Goal: Task Accomplishment & Management: Complete application form

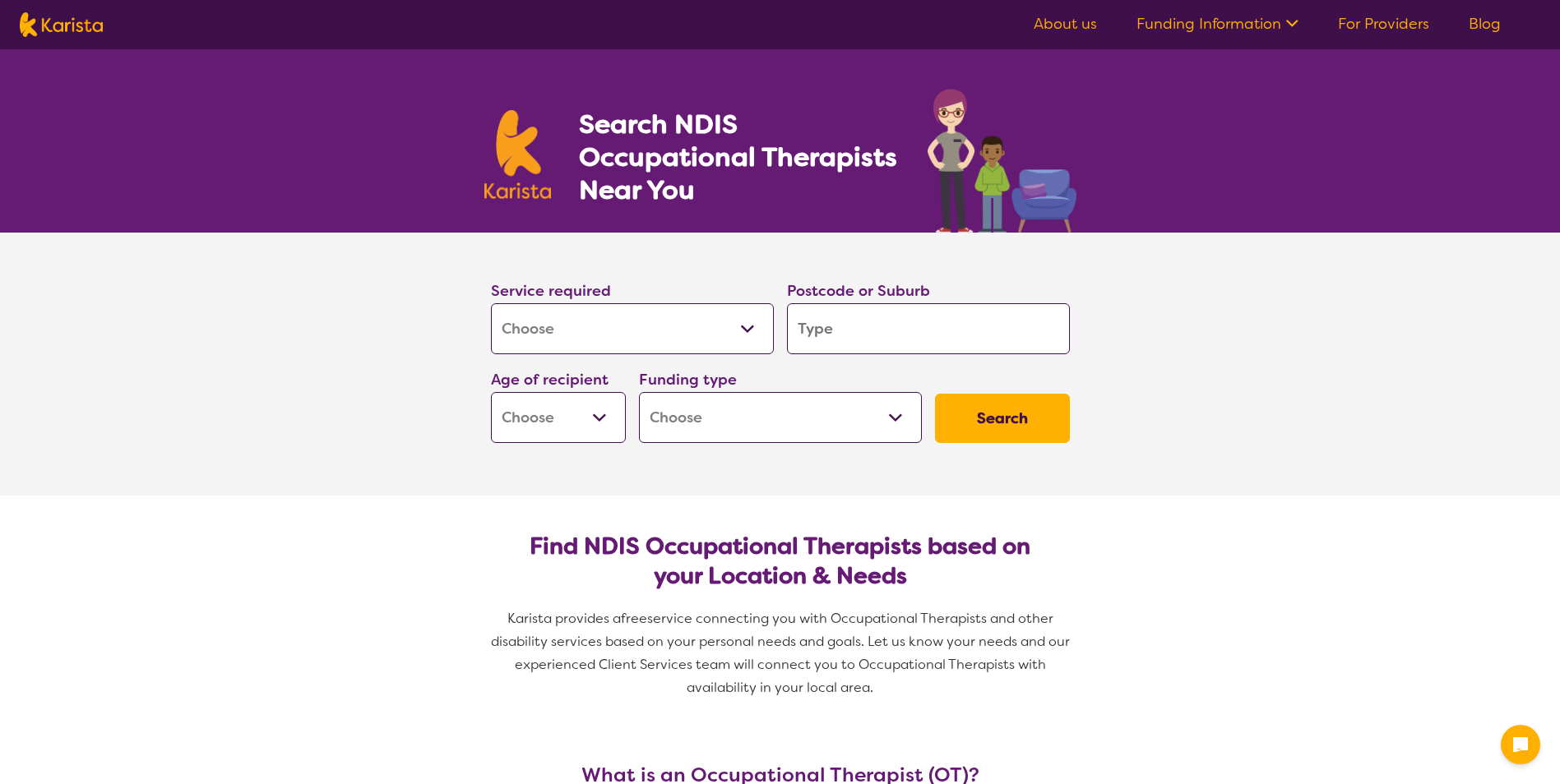
select select "[MEDICAL_DATA]"
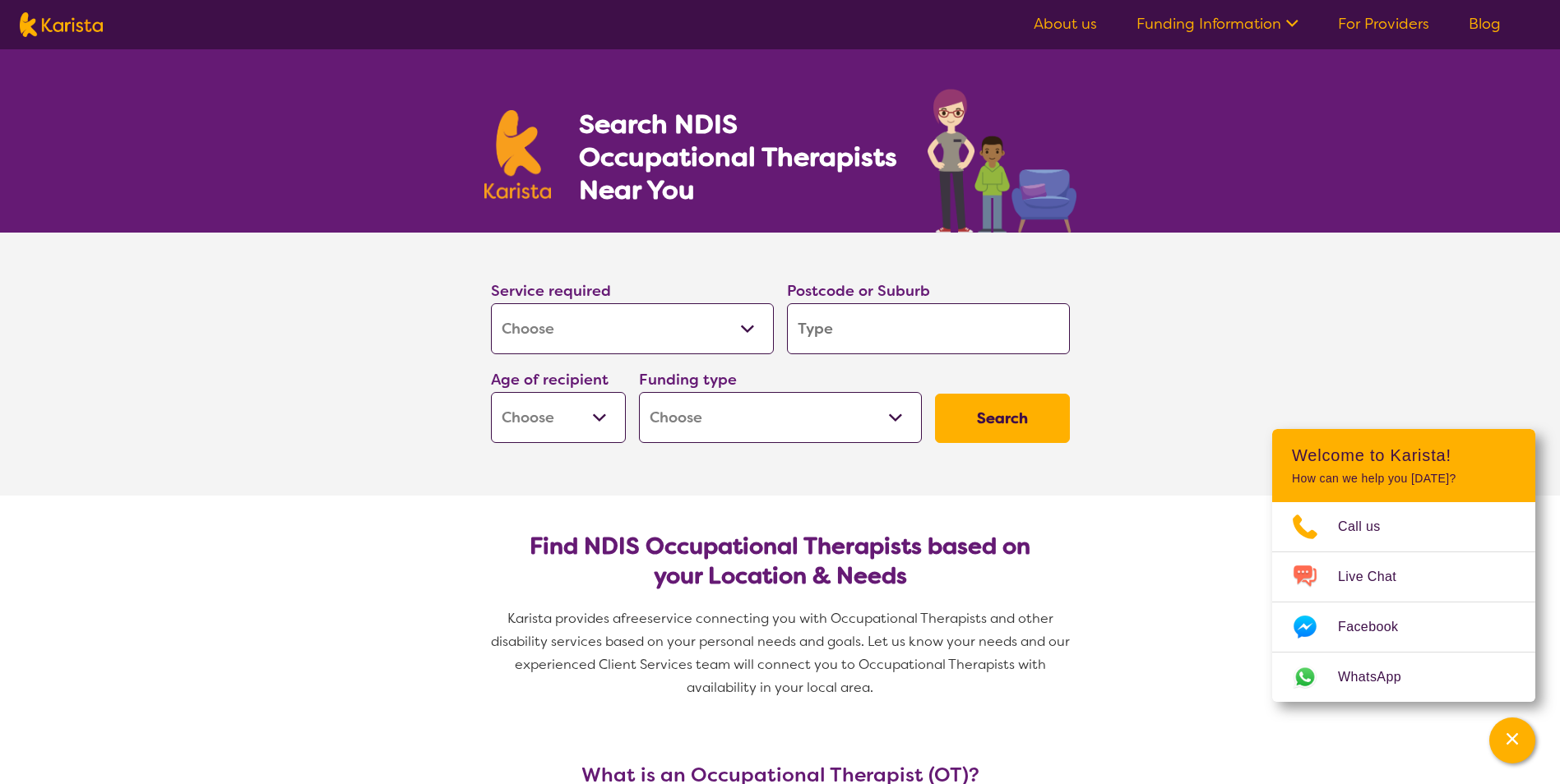
click at [884, 332] on input "search" at bounding box center [928, 328] width 283 height 51
click at [600, 415] on select "Early Childhood - 0 to 9 Child - 10 to 11 Adolescent - 12 to 17 Adult - 18 to 6…" at bounding box center [558, 417] width 135 height 51
select select "AD"
click at [491, 392] on select "Early Childhood - 0 to 9 Child - 10 to 11 Adolescent - 12 to 17 Adult - 18 to 6…" at bounding box center [558, 417] width 135 height 51
select select "AD"
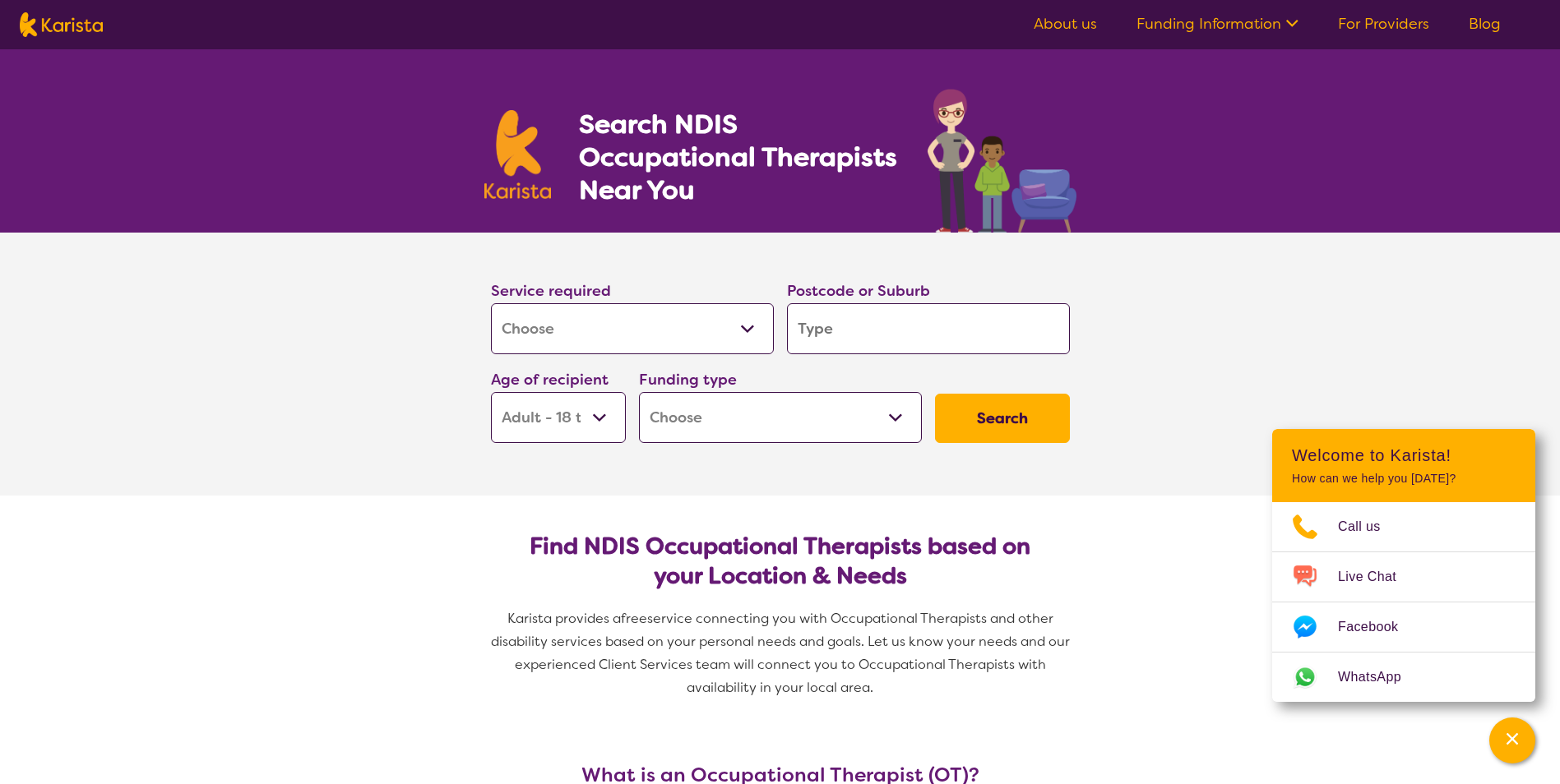
click at [706, 447] on div "Funding type Home Care Package (HCP) National Disability Insurance Scheme (NDIS…" at bounding box center [780, 405] width 296 height 89
click at [719, 426] on select "Home Care Package (HCP) National Disability Insurance Scheme (NDIS) I don't know" at bounding box center [780, 417] width 283 height 51
select select "NDIS"
click at [639, 392] on select "Home Care Package (HCP) National Disability Insurance Scheme (NDIS) I don't know" at bounding box center [780, 417] width 283 height 51
select select "NDIS"
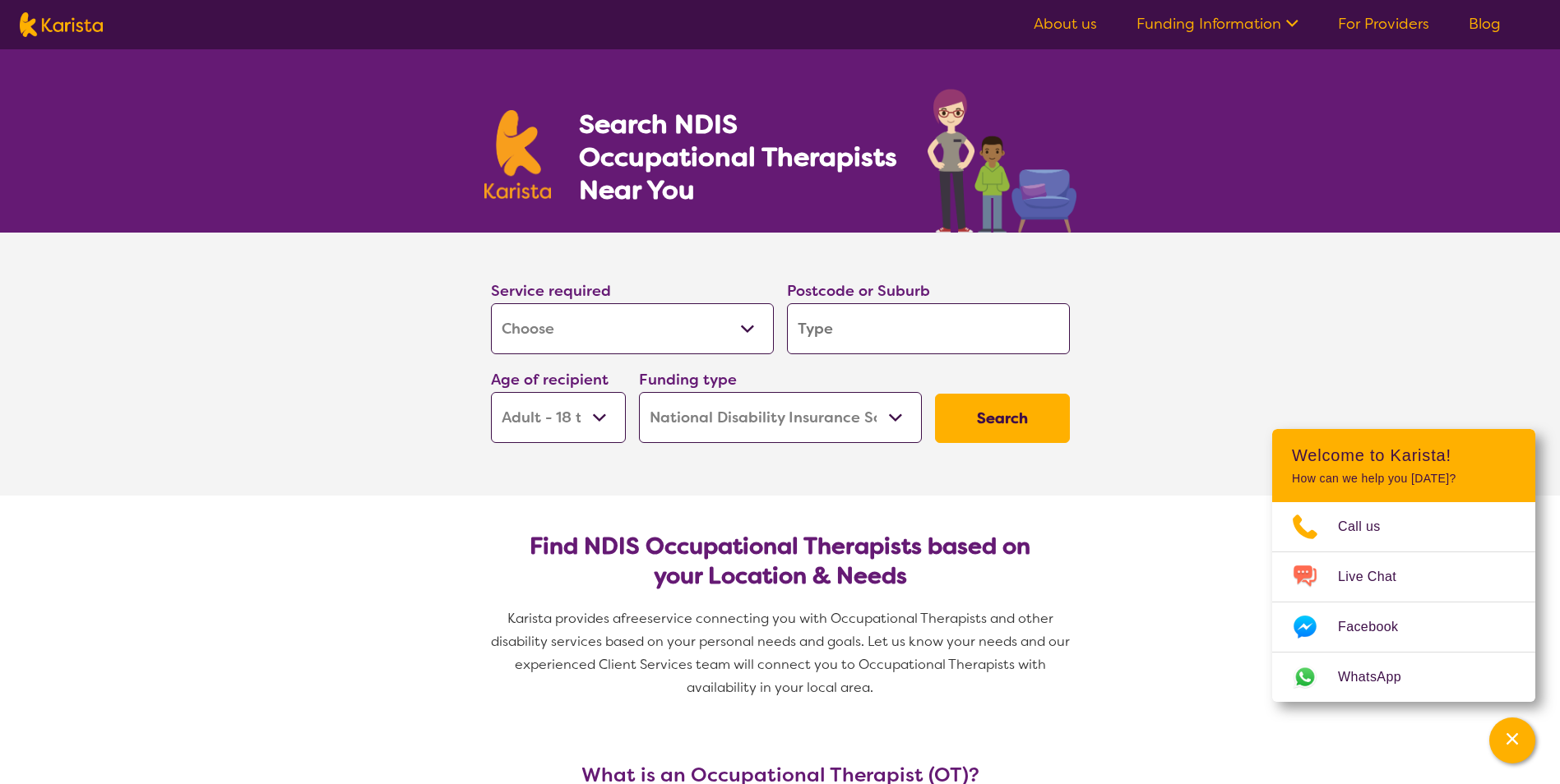
click at [680, 324] on select "Allied Health Assistant Assessment ([MEDICAL_DATA] or [MEDICAL_DATA]) Behaviour…" at bounding box center [632, 328] width 283 height 51
click at [977, 416] on button "Search" at bounding box center [1002, 418] width 135 height 49
click at [921, 331] on input "search" at bounding box center [928, 328] width 283 height 51
type input "2"
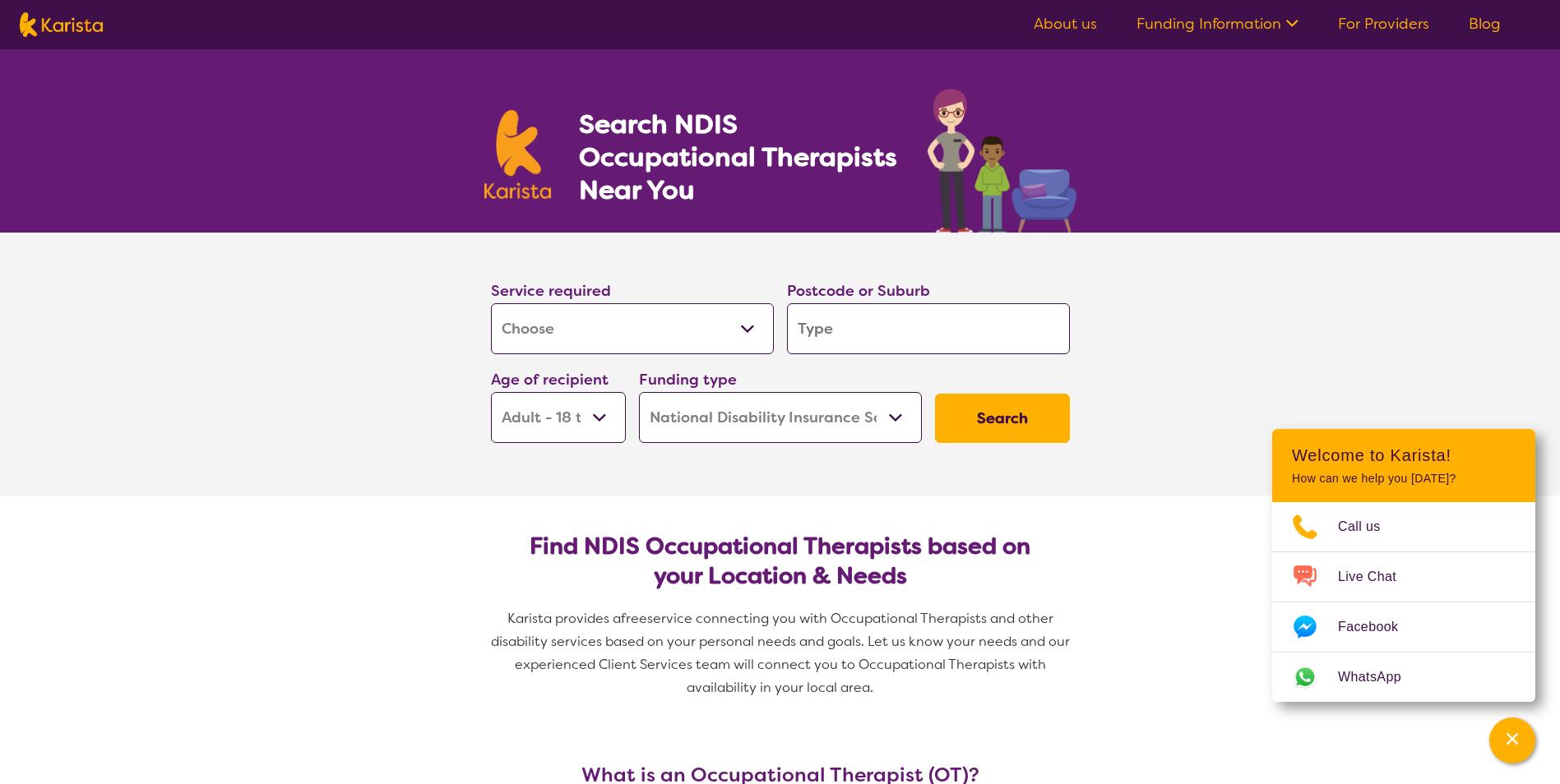
type input "2"
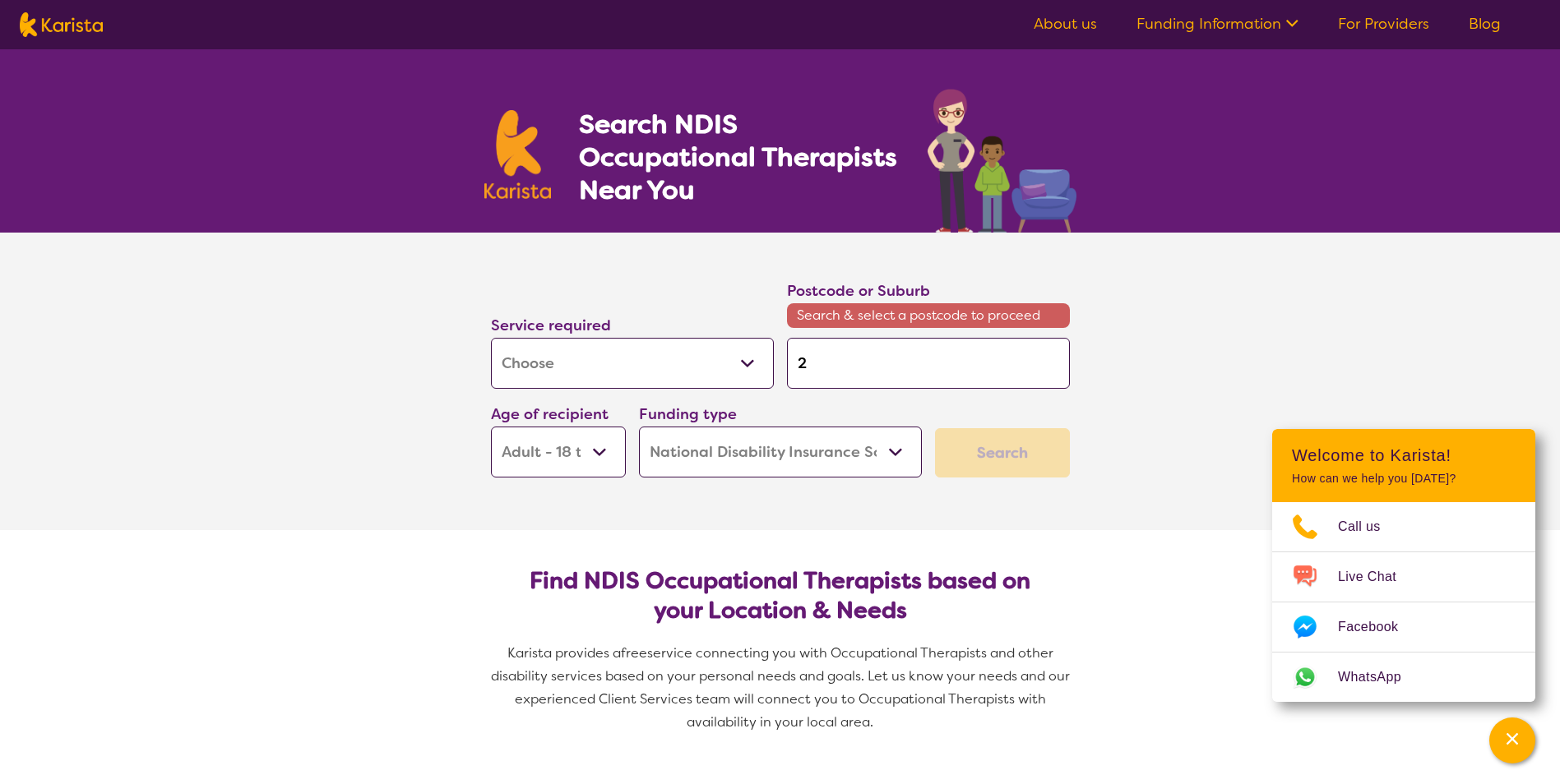
type input "21"
type input "213"
type input "2135"
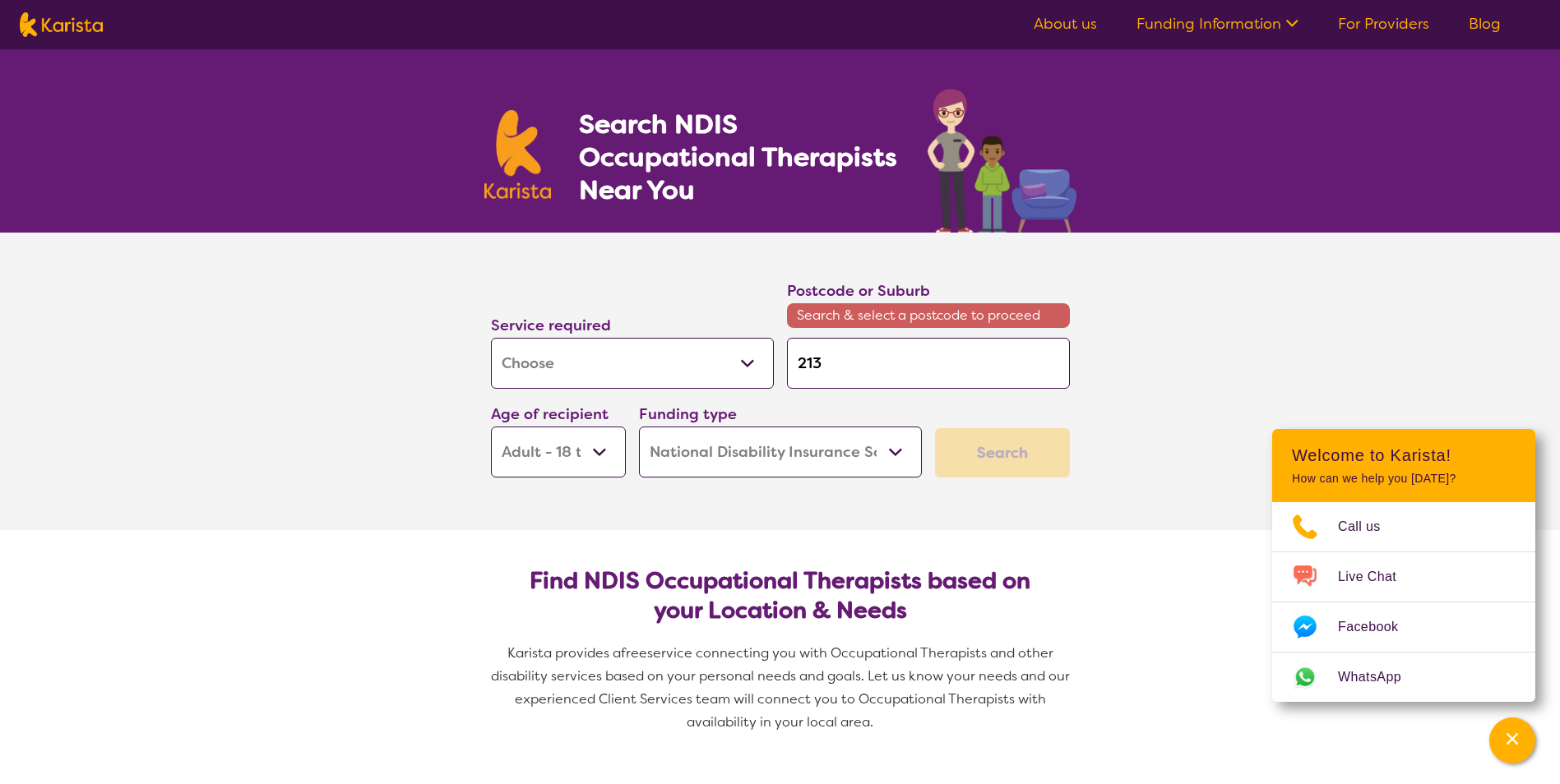
type input "2135"
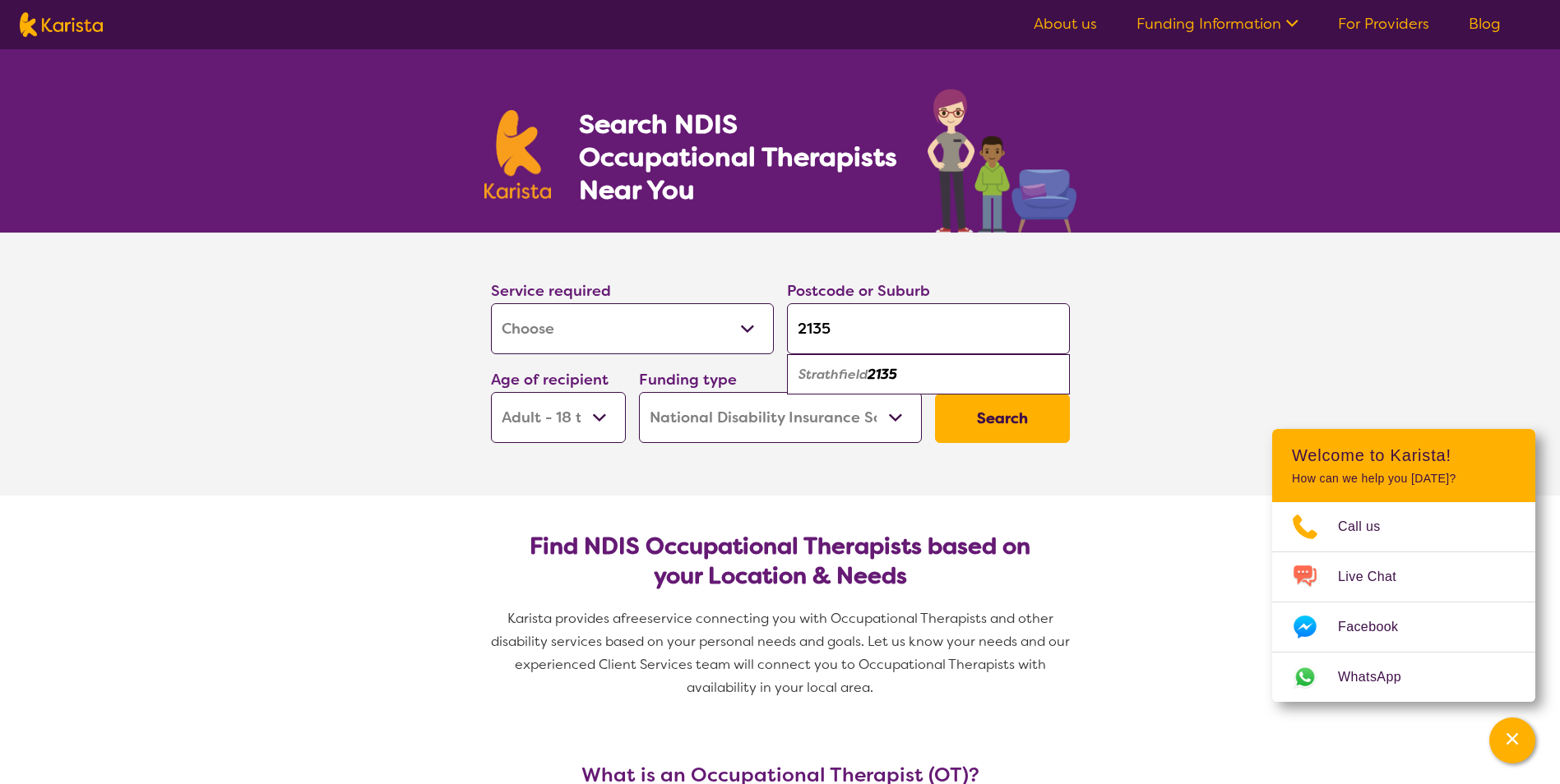
type input "2135"
click at [999, 405] on button "Search" at bounding box center [1002, 418] width 135 height 49
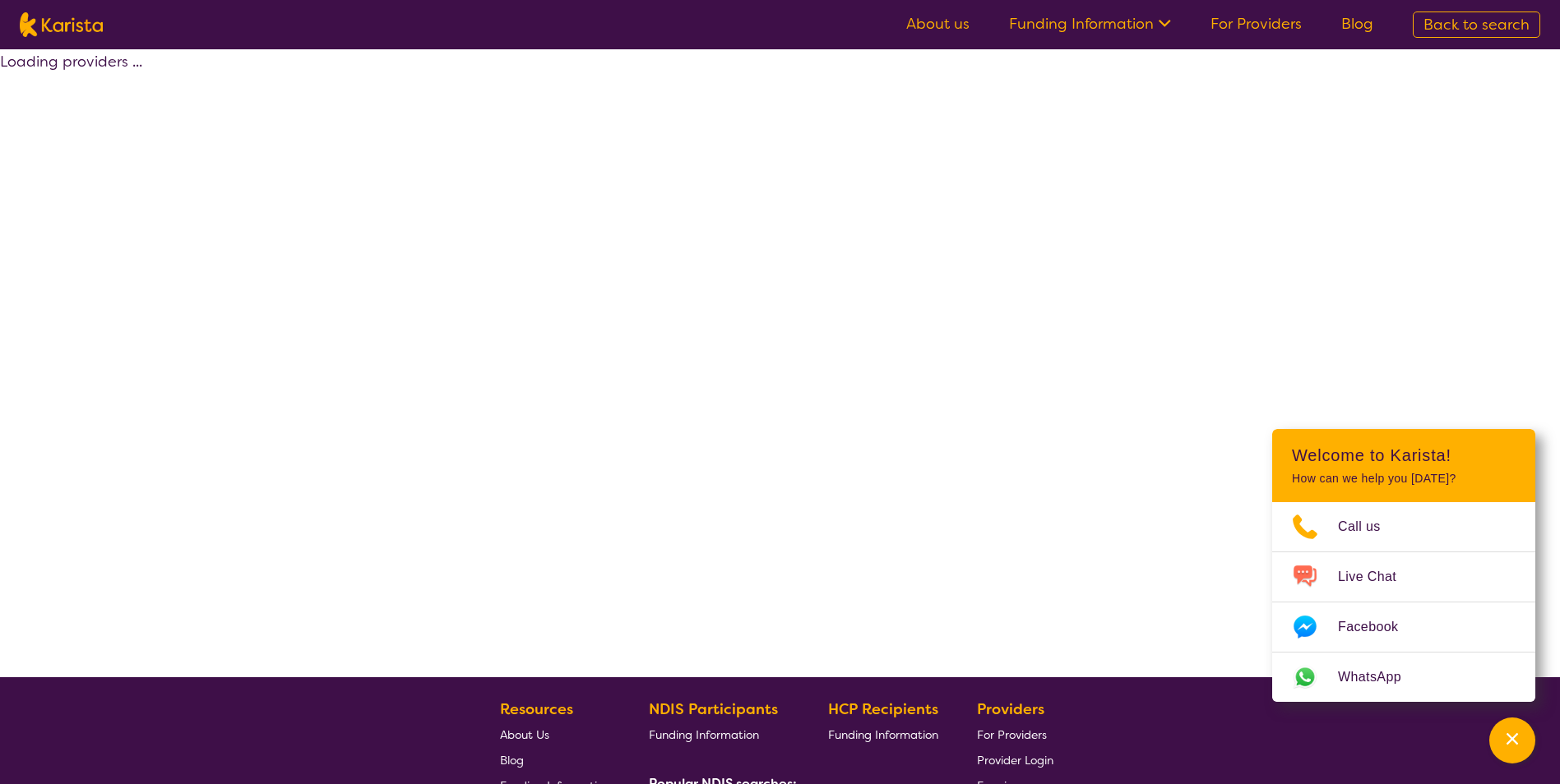
select select "by_score"
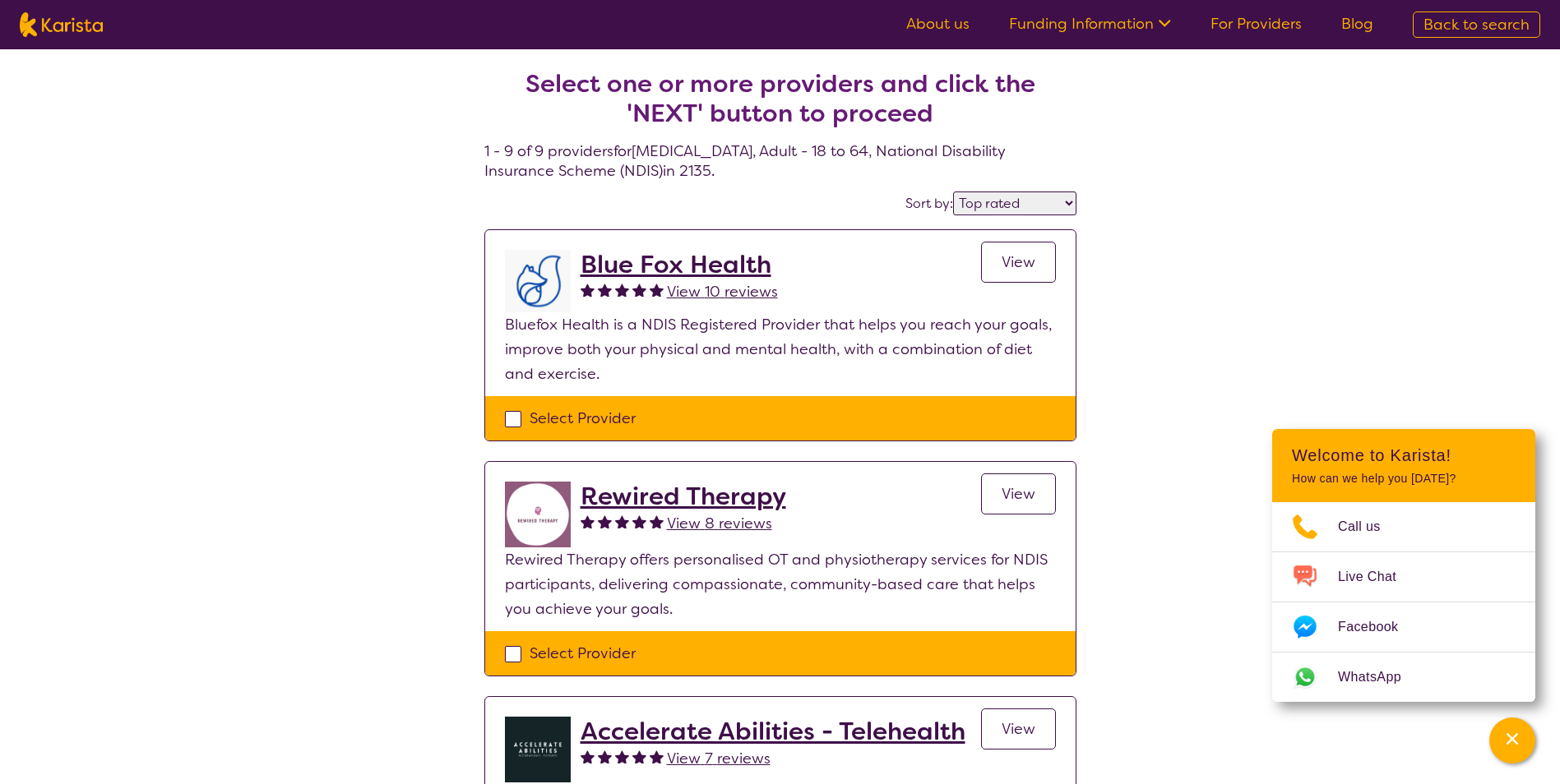
click at [1003, 249] on link "View" at bounding box center [1019, 262] width 75 height 41
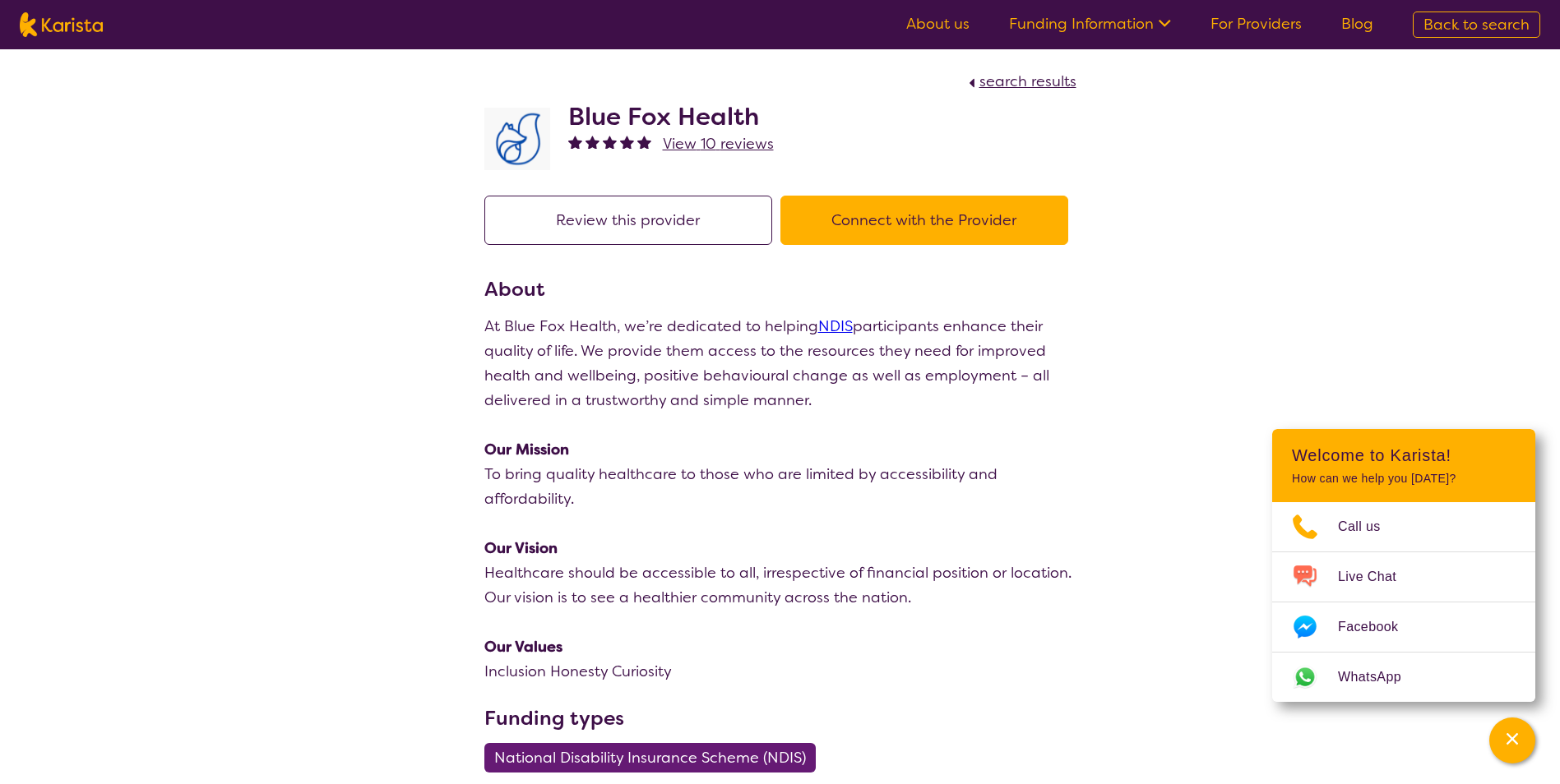
click at [852, 220] on button "Connect with the Provider" at bounding box center [924, 219] width 288 height 49
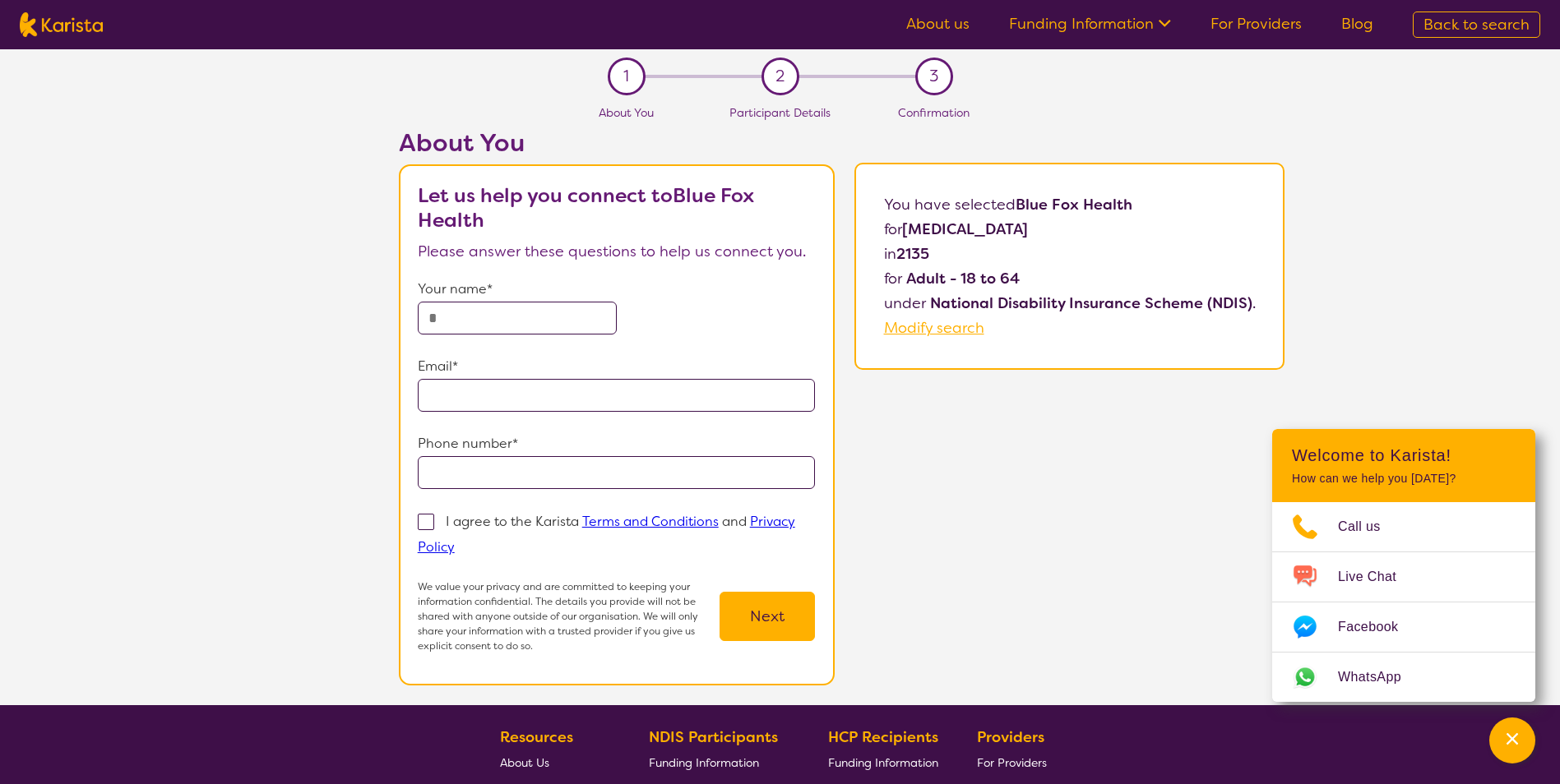
click at [549, 327] on input "text" at bounding box center [516, 318] width 199 height 33
type input "**********"
click at [562, 486] on input "tel" at bounding box center [616, 473] width 398 height 33
type input "**********"
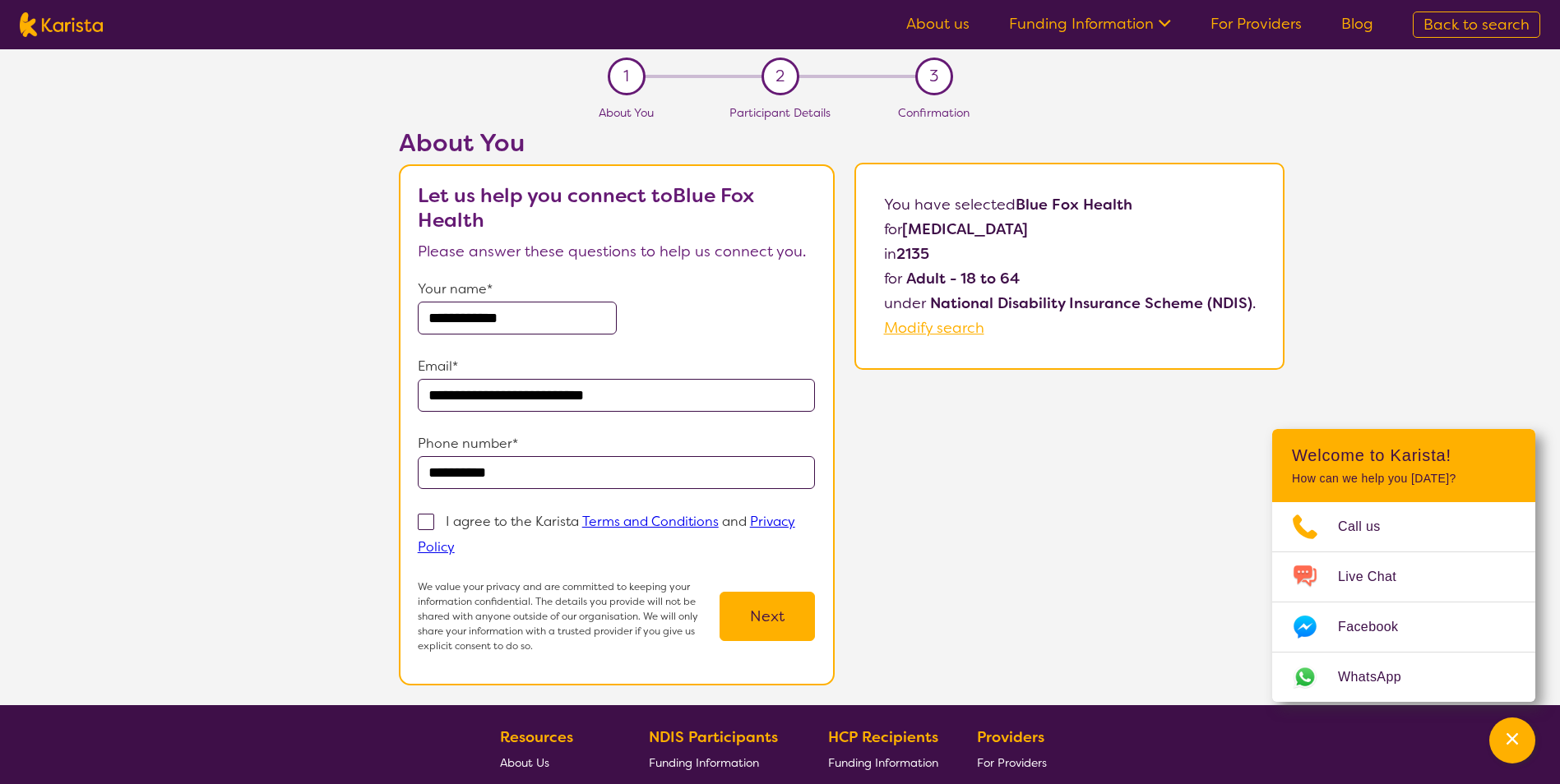
click at [520, 522] on p "I agree to the Karista Terms and Conditions and Privacy Policy" at bounding box center [606, 534] width 378 height 42
click at [466, 541] on input "I agree to the Karista Terms and Conditions and Privacy Policy" at bounding box center [460, 546] width 11 height 11
checkbox input "true"
click at [758, 614] on button "Next" at bounding box center [767, 616] width 96 height 49
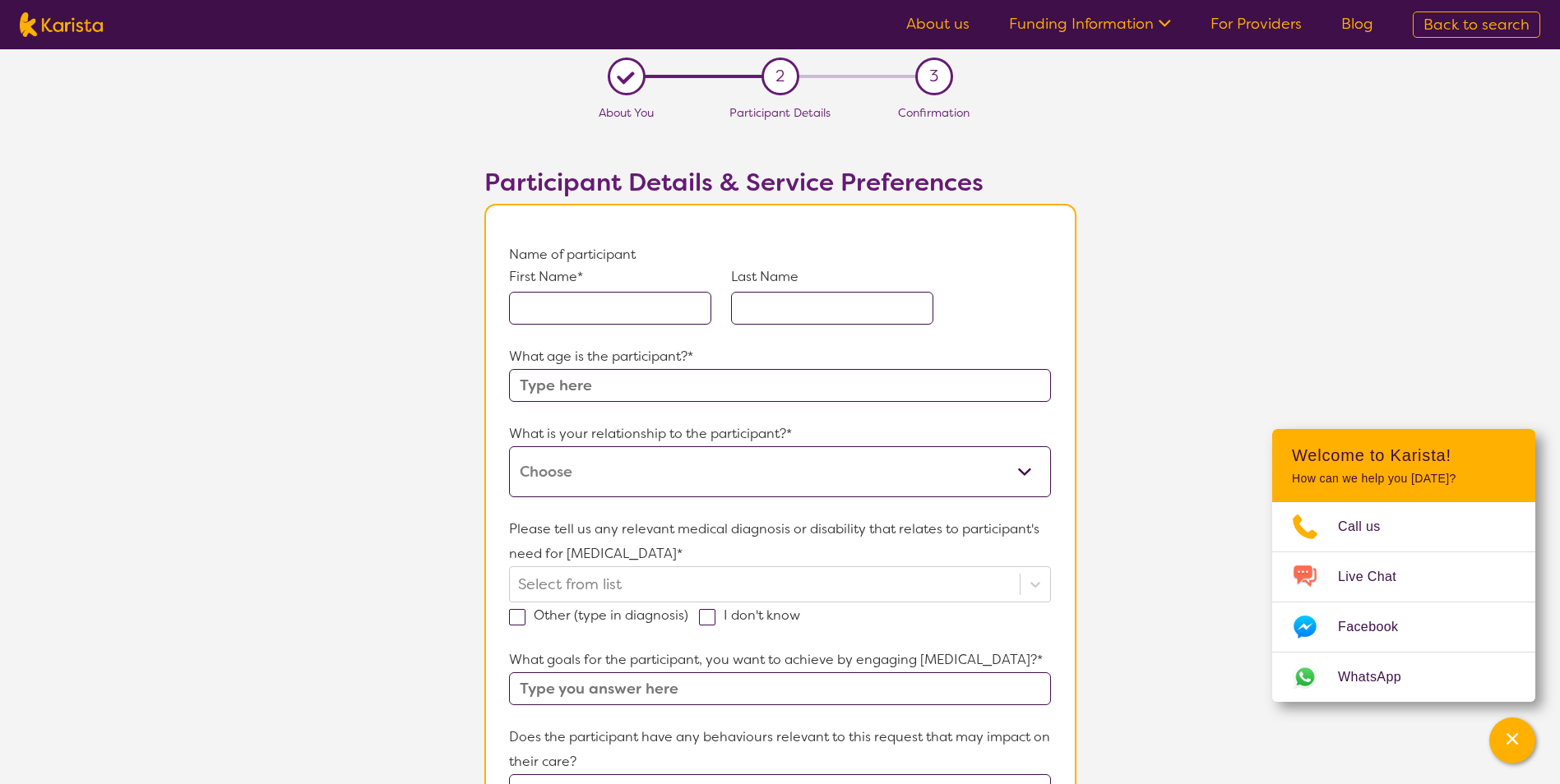
click at [582, 307] on input "text" at bounding box center [610, 308] width 202 height 33
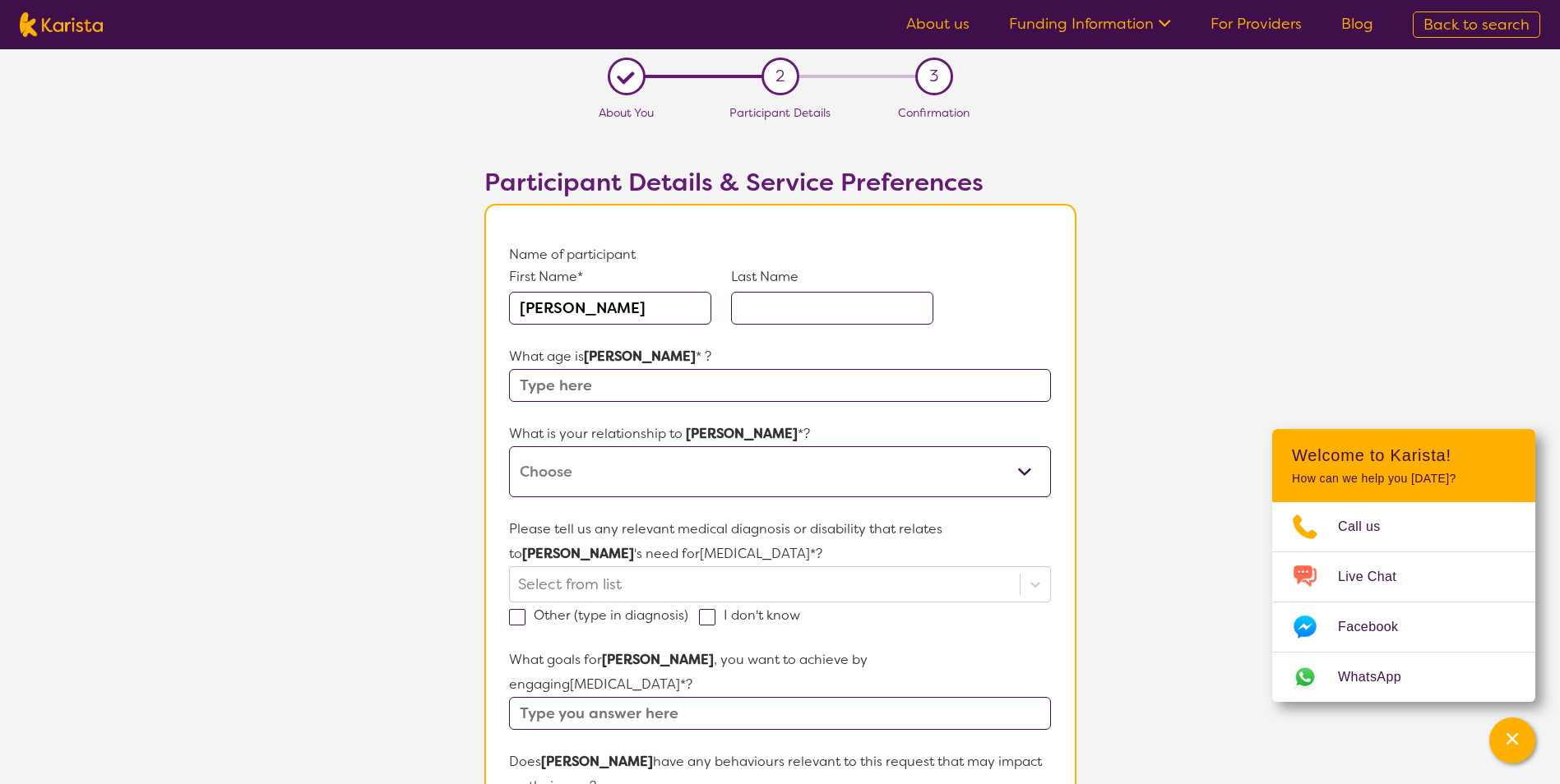
type input "[PERSON_NAME]"
type input "42"
click at [600, 474] on select "This request is for myself I am their parent I am their child I am their spouse…" at bounding box center [779, 471] width 541 height 51
select select "I am their Support Coordinator"
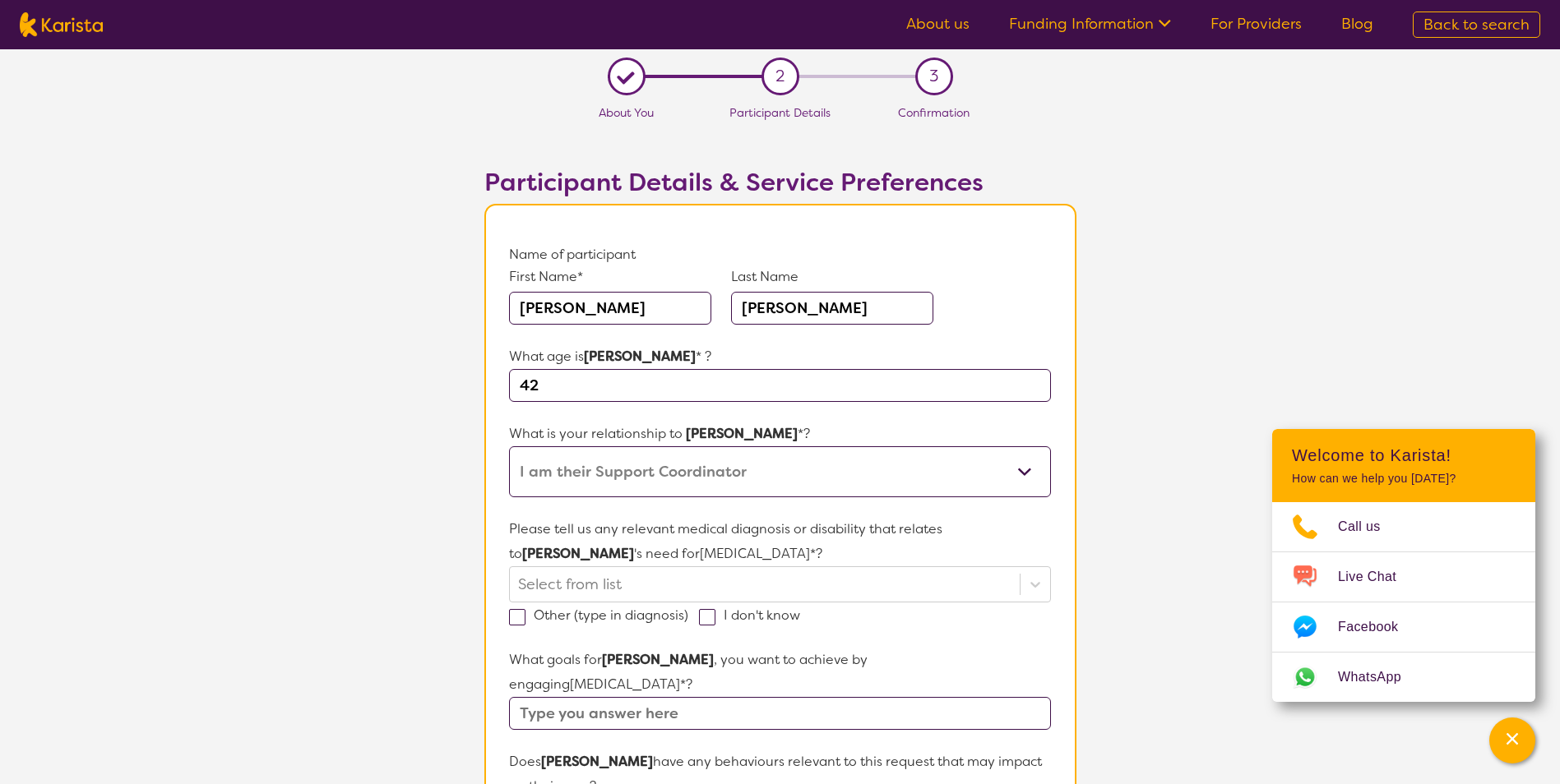
click at [509, 446] on select "This request is for myself I am their parent I am their child I am their spouse…" at bounding box center [779, 471] width 541 height 51
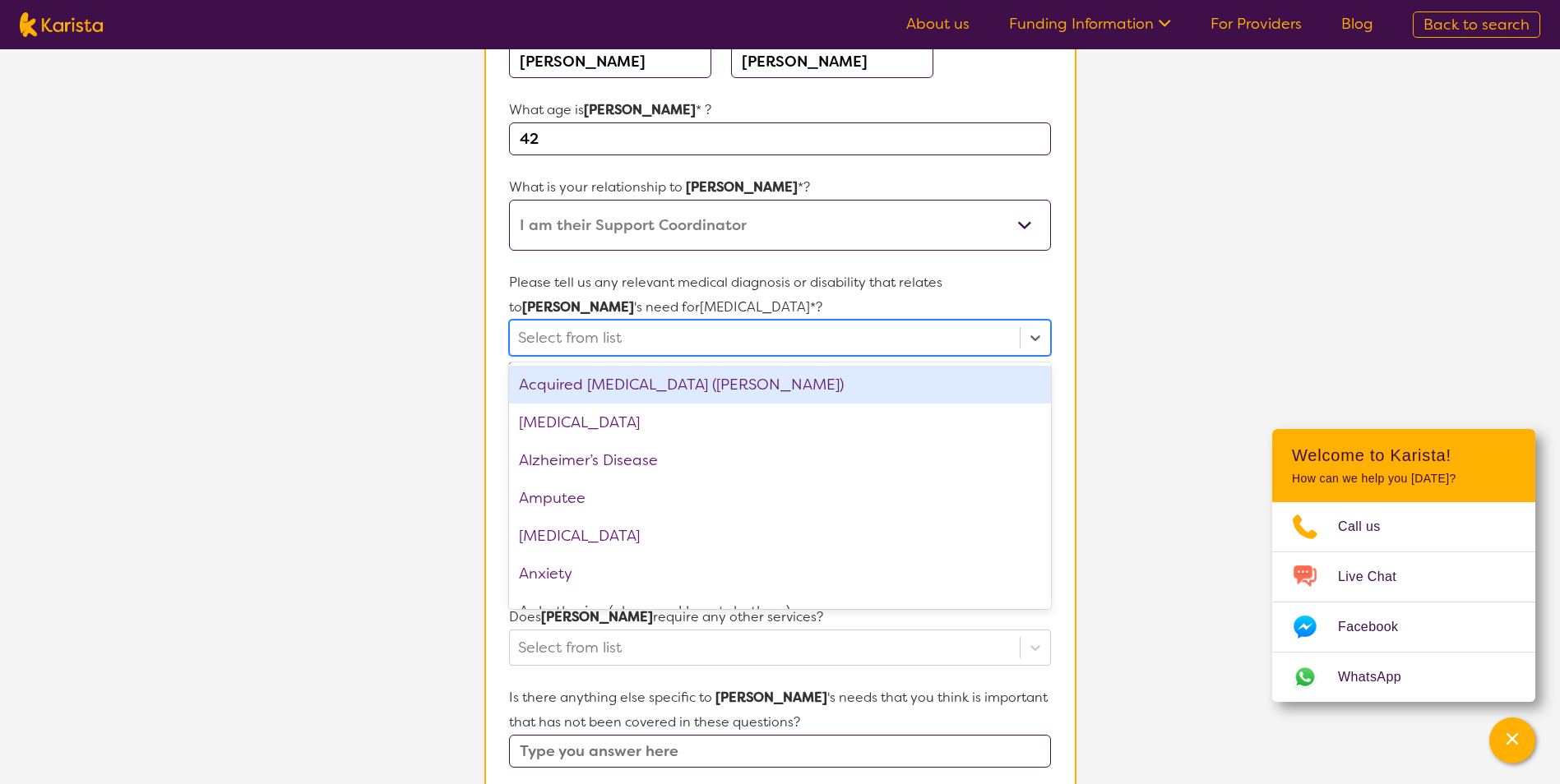
click at [607, 347] on div at bounding box center [764, 338] width 492 height 28
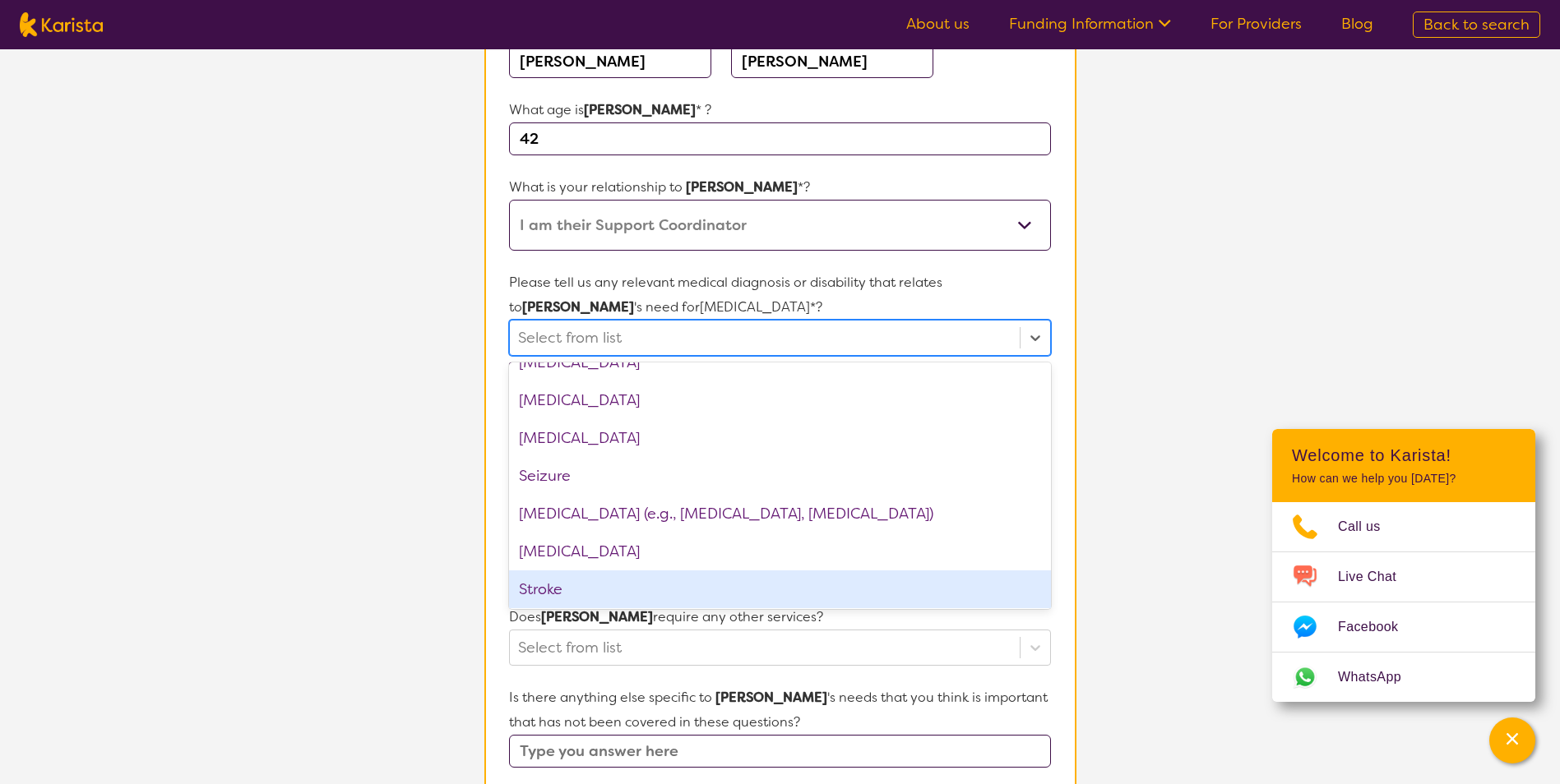
scroll to position [2384, 0]
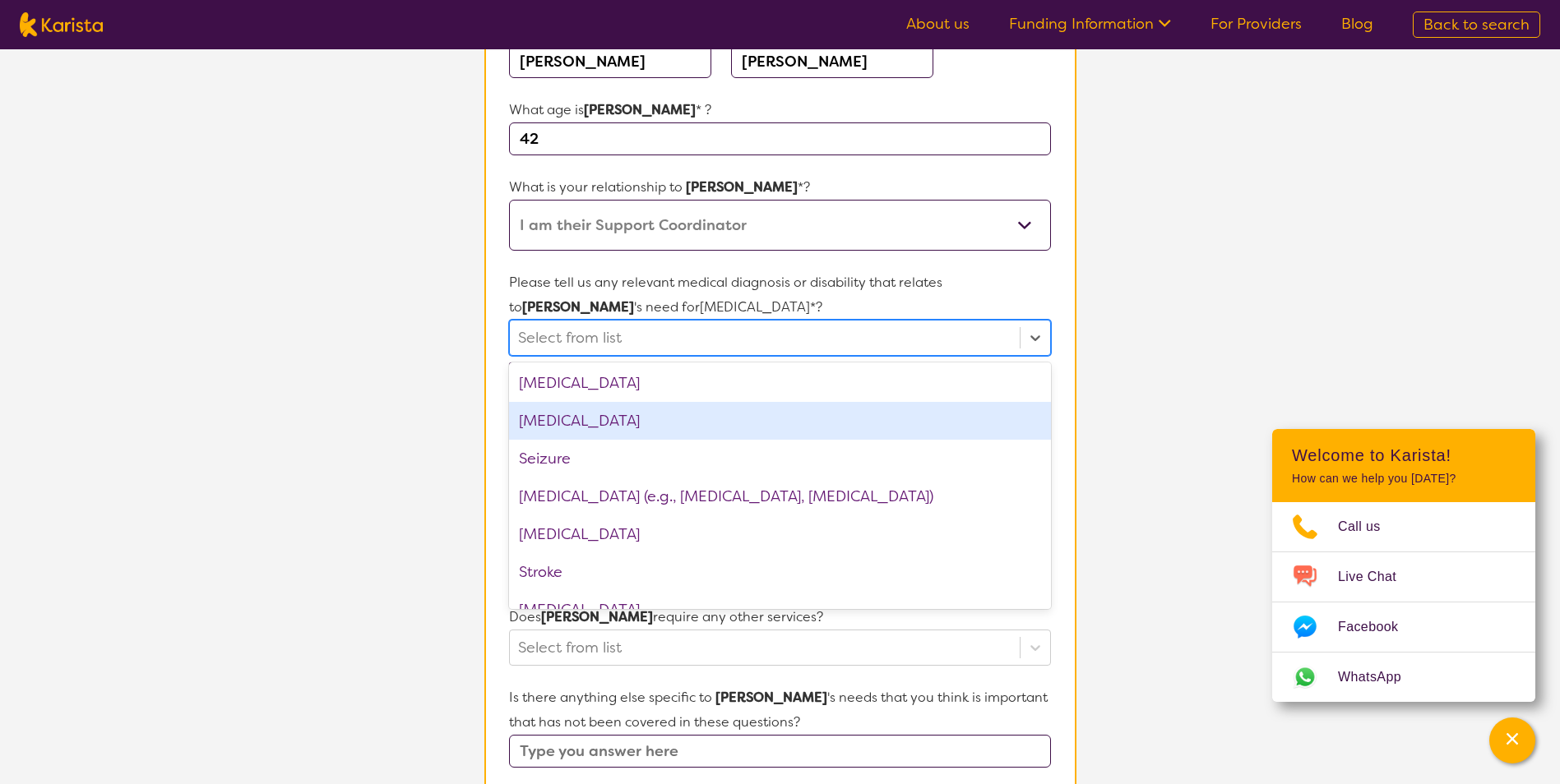
click at [590, 431] on div "[MEDICAL_DATA]" at bounding box center [779, 421] width 541 height 37
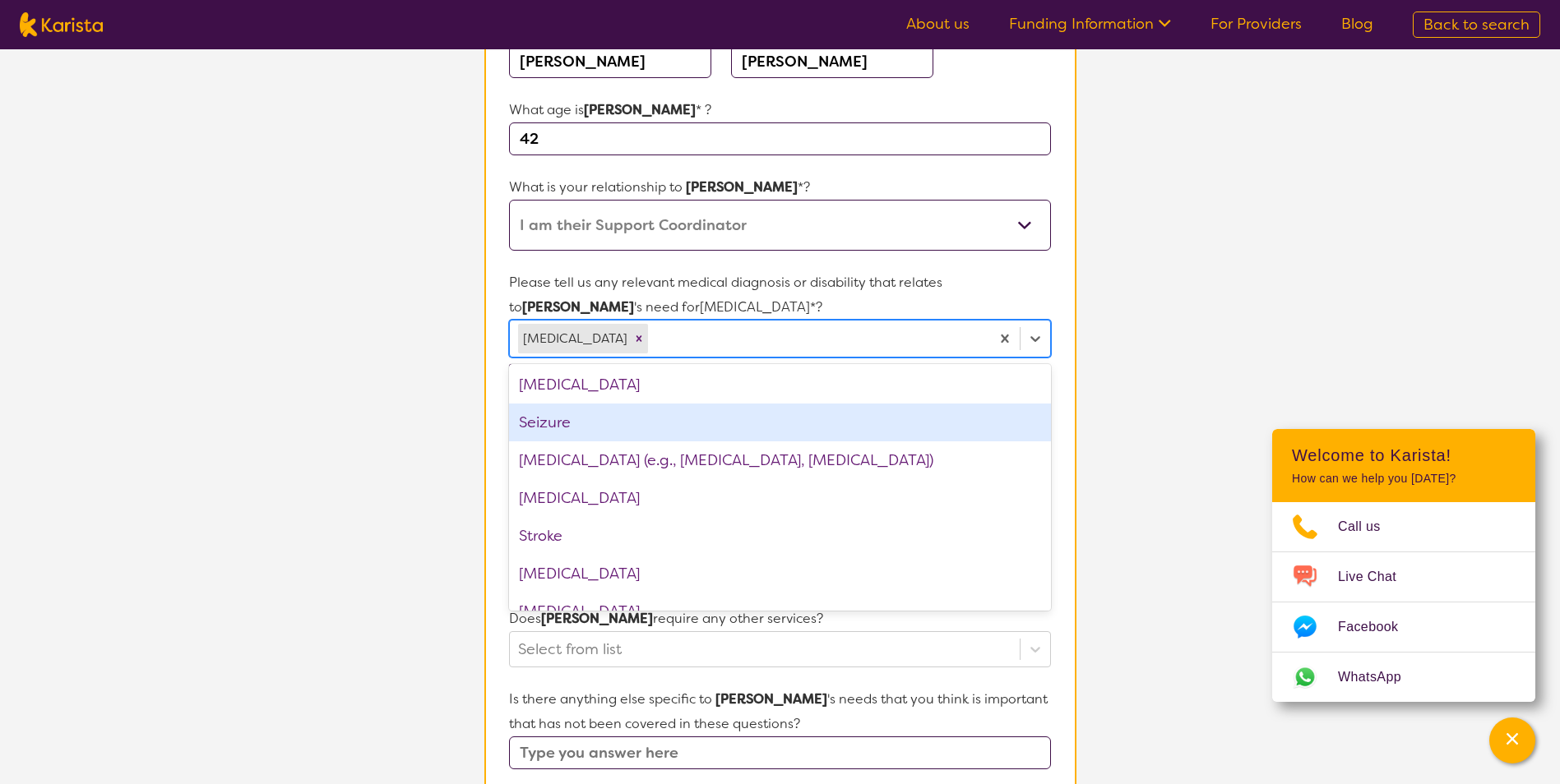
click at [379, 402] on section "L About You 2 Participant Details 3 Confirmation Participant Details & Service …" at bounding box center [780, 540] width 1560 height 1476
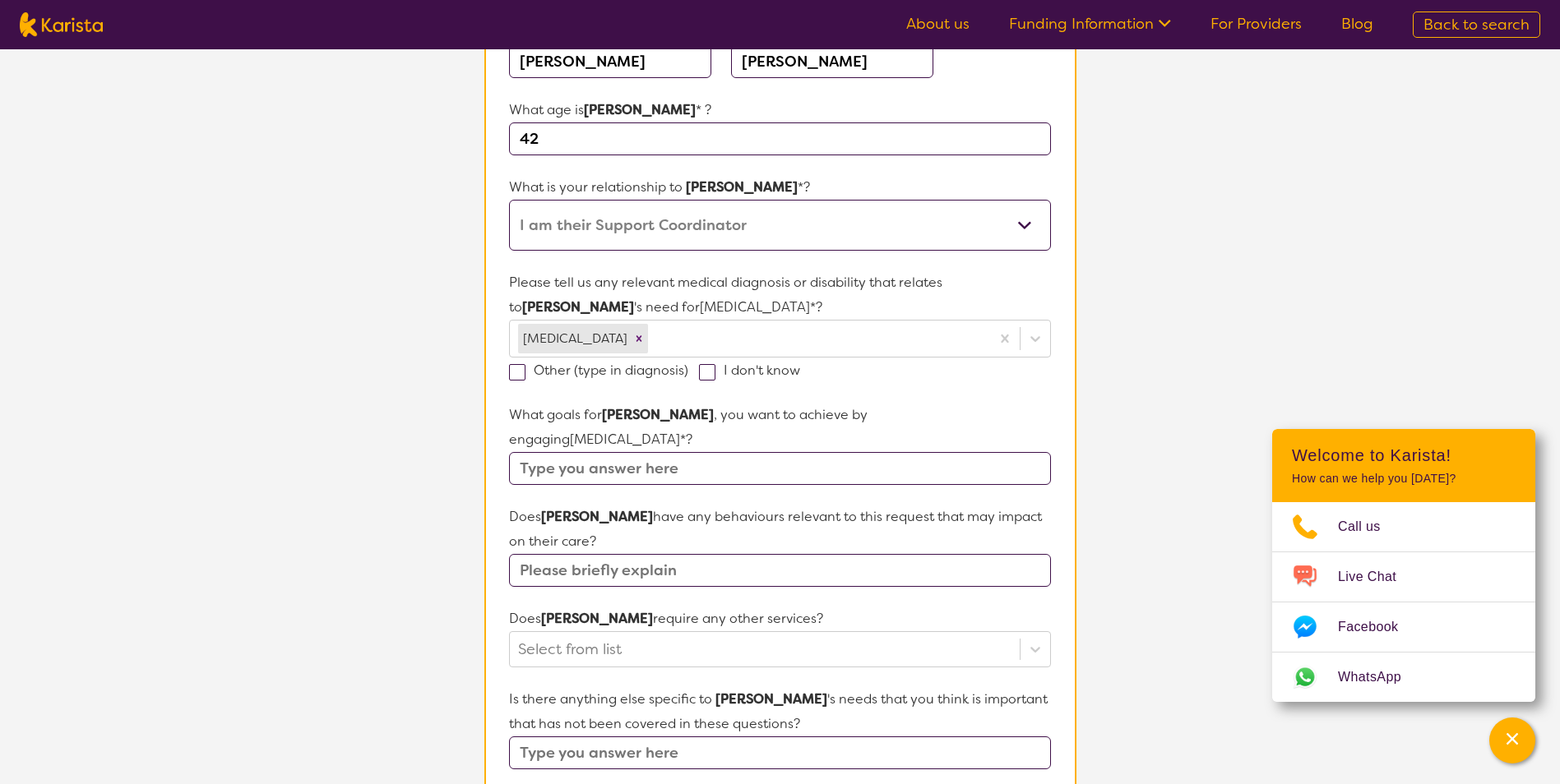
click at [582, 452] on input "text" at bounding box center [779, 469] width 541 height 33
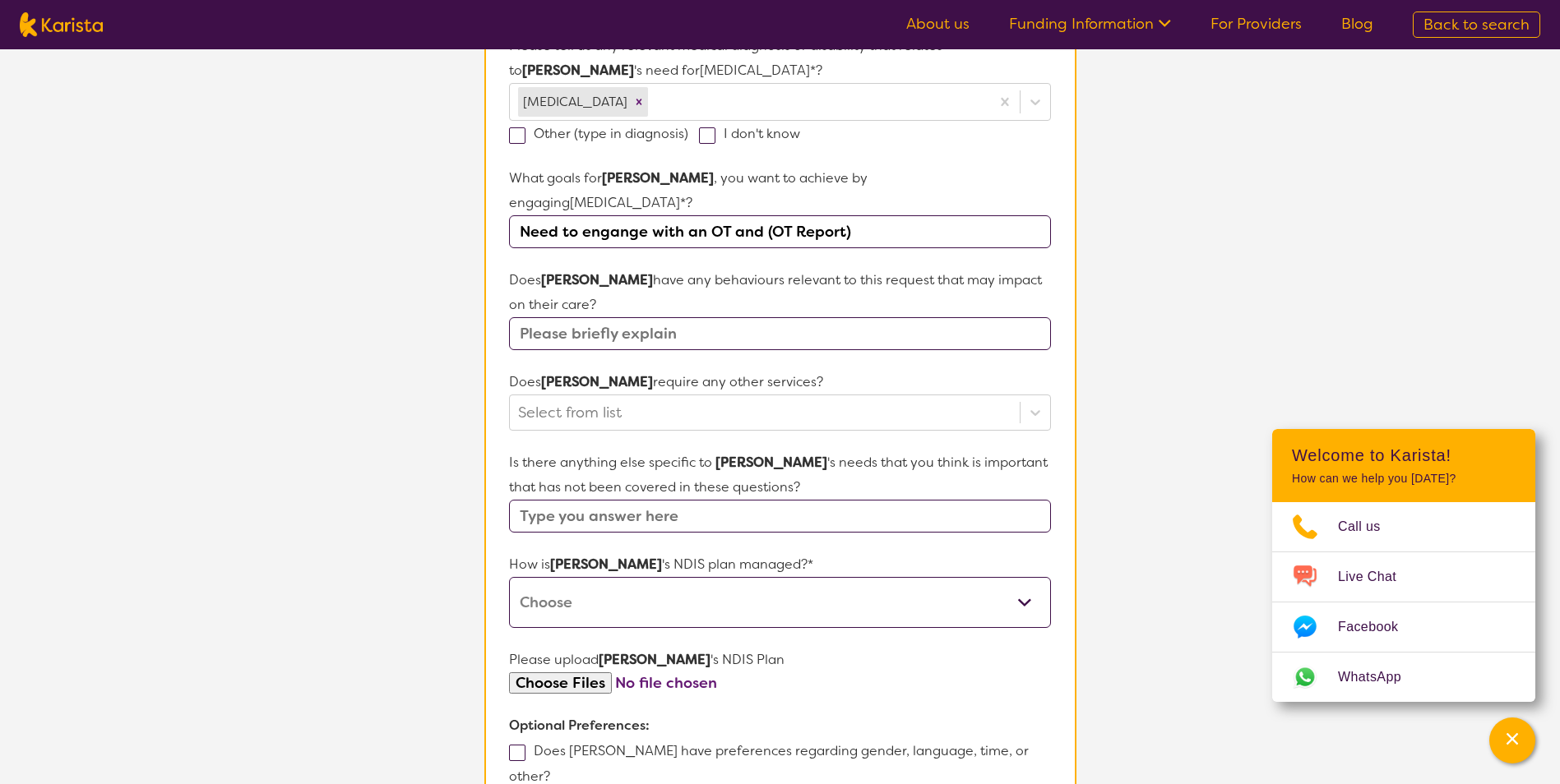
scroll to position [658, 0]
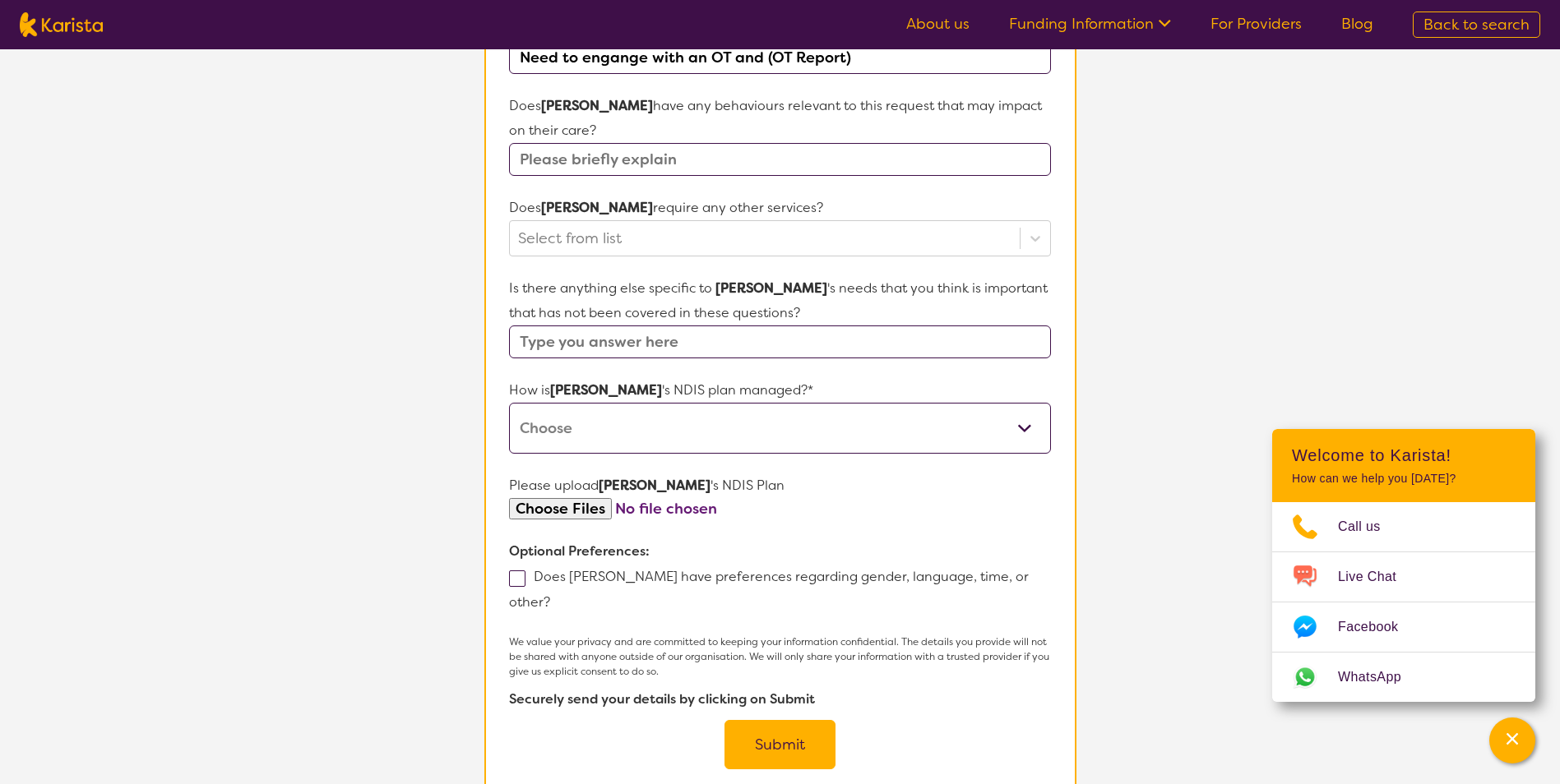
type input "Need to engange with an OT and (OT Report)"
click at [619, 143] on input "text" at bounding box center [779, 160] width 541 height 33
type input "no"
click at [620, 224] on div at bounding box center [764, 239] width 492 height 28
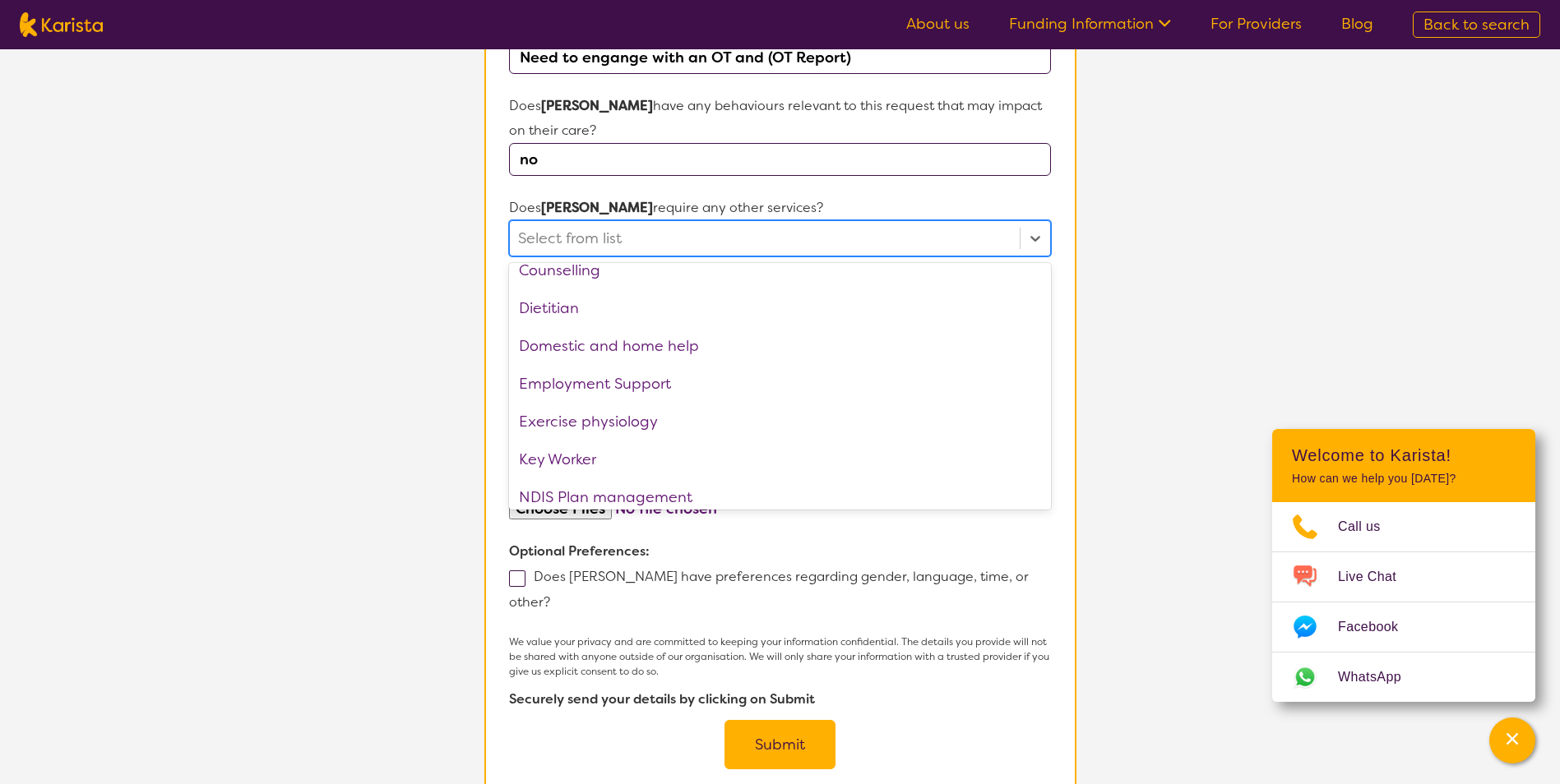
scroll to position [0, 0]
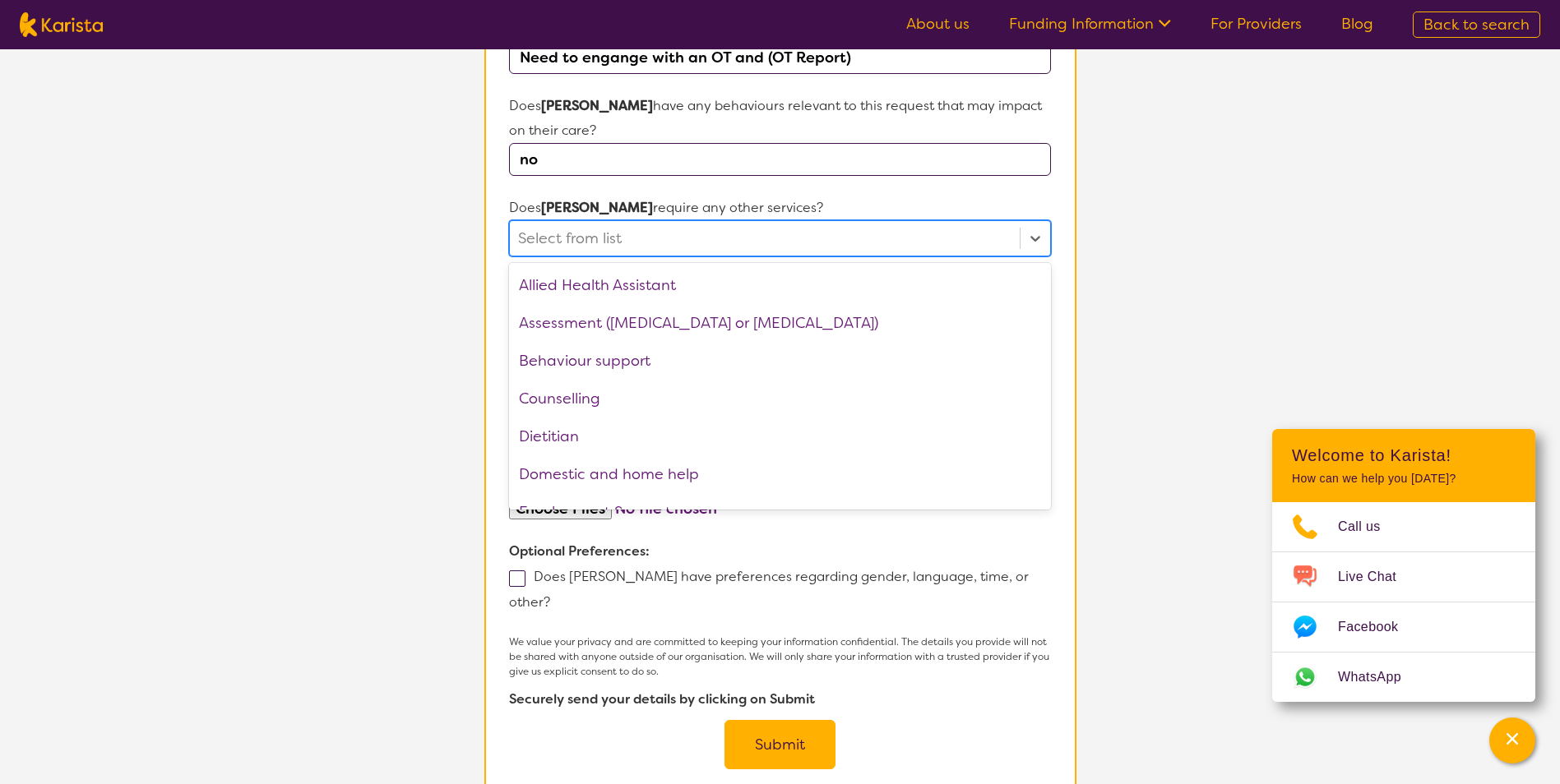
click at [502, 367] on section "Name of participant First Name* [PERSON_NAME] Last Name [PERSON_NAME] What age …" at bounding box center [780, 177] width 592 height 1262
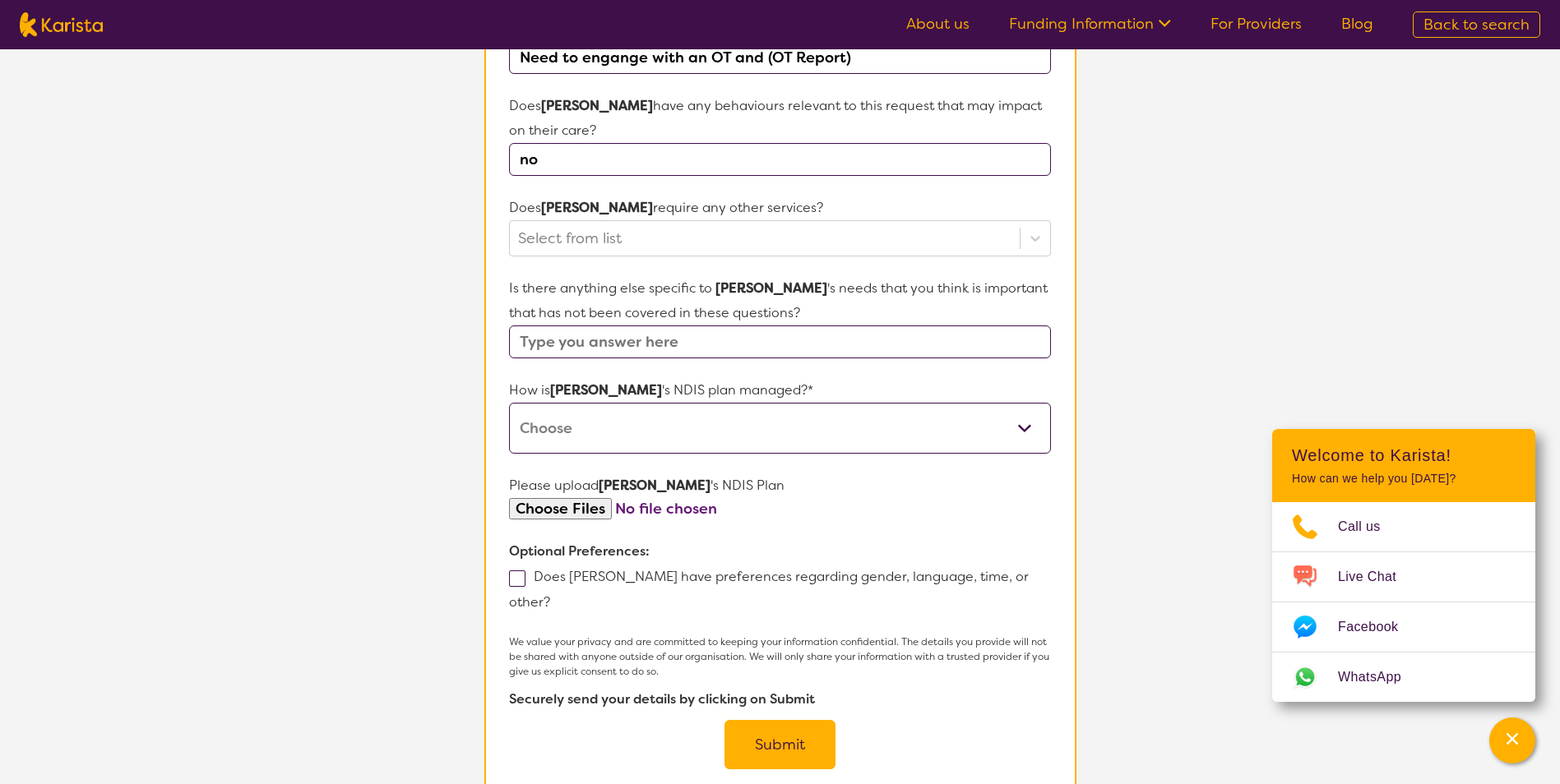
click at [665, 326] on input "text" at bounding box center [779, 343] width 541 height 33
click at [669, 403] on select "Self-managed NDIS plan Managed by a registered plan management provider (not th…" at bounding box center [779, 428] width 541 height 51
select select "Plan Managed"
click at [509, 403] on select "Self-managed NDIS plan Managed by a registered plan management provider (not th…" at bounding box center [779, 428] width 541 height 51
click at [651, 403] on select "Self-managed NDIS plan Managed by a registered plan management provider (not th…" at bounding box center [779, 428] width 541 height 51
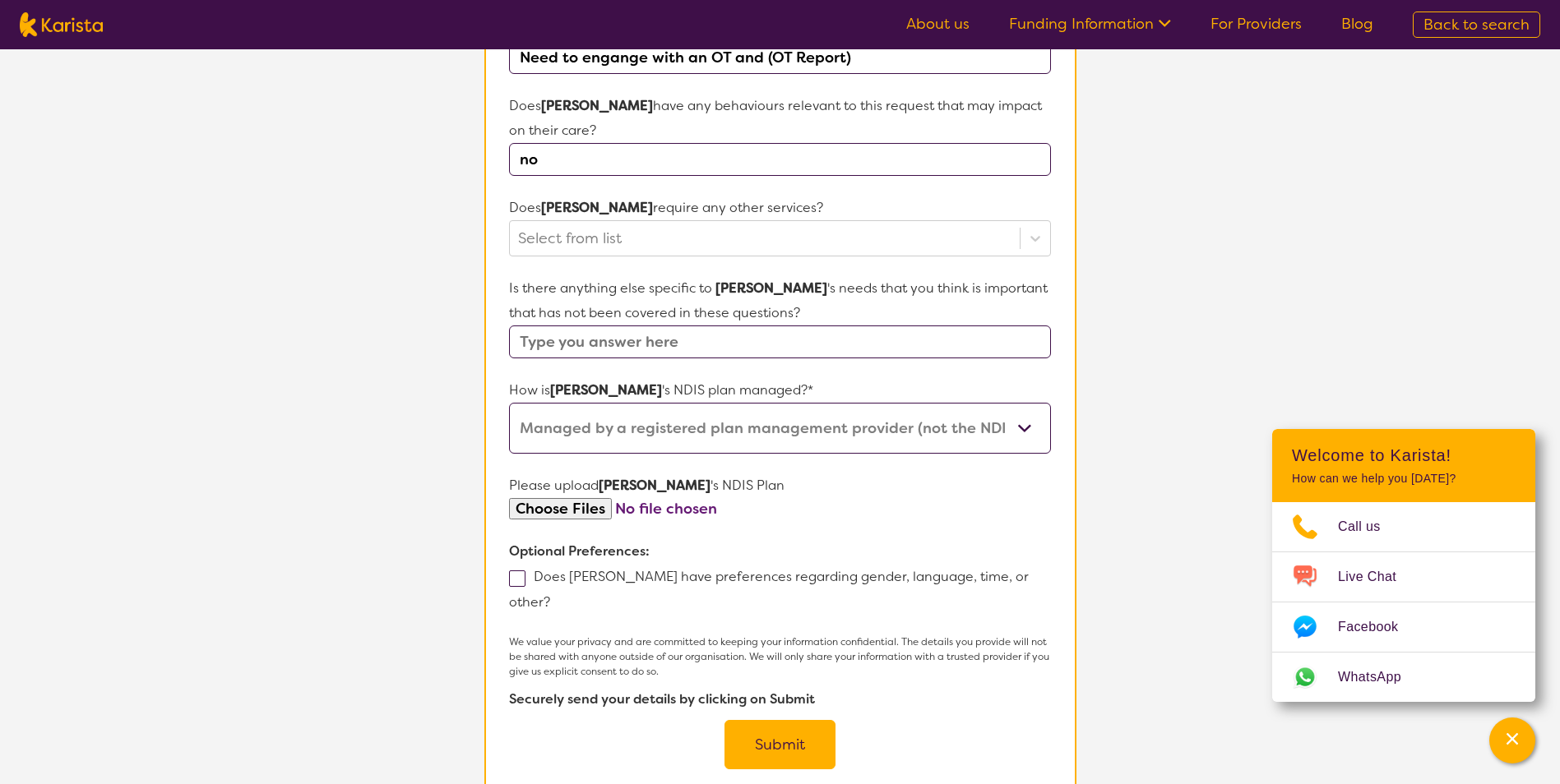
click at [1098, 655] on section "L About You 2 Participant Details 3 Confirmation Participant Details & Service …" at bounding box center [780, 129] width 1560 height 1476
click at [558, 564] on div "Does [PERSON_NAME] have preferences regarding gender, language, time, or other?" at bounding box center [779, 589] width 541 height 51
click at [832, 720] on button "Submit" at bounding box center [780, 744] width 111 height 49
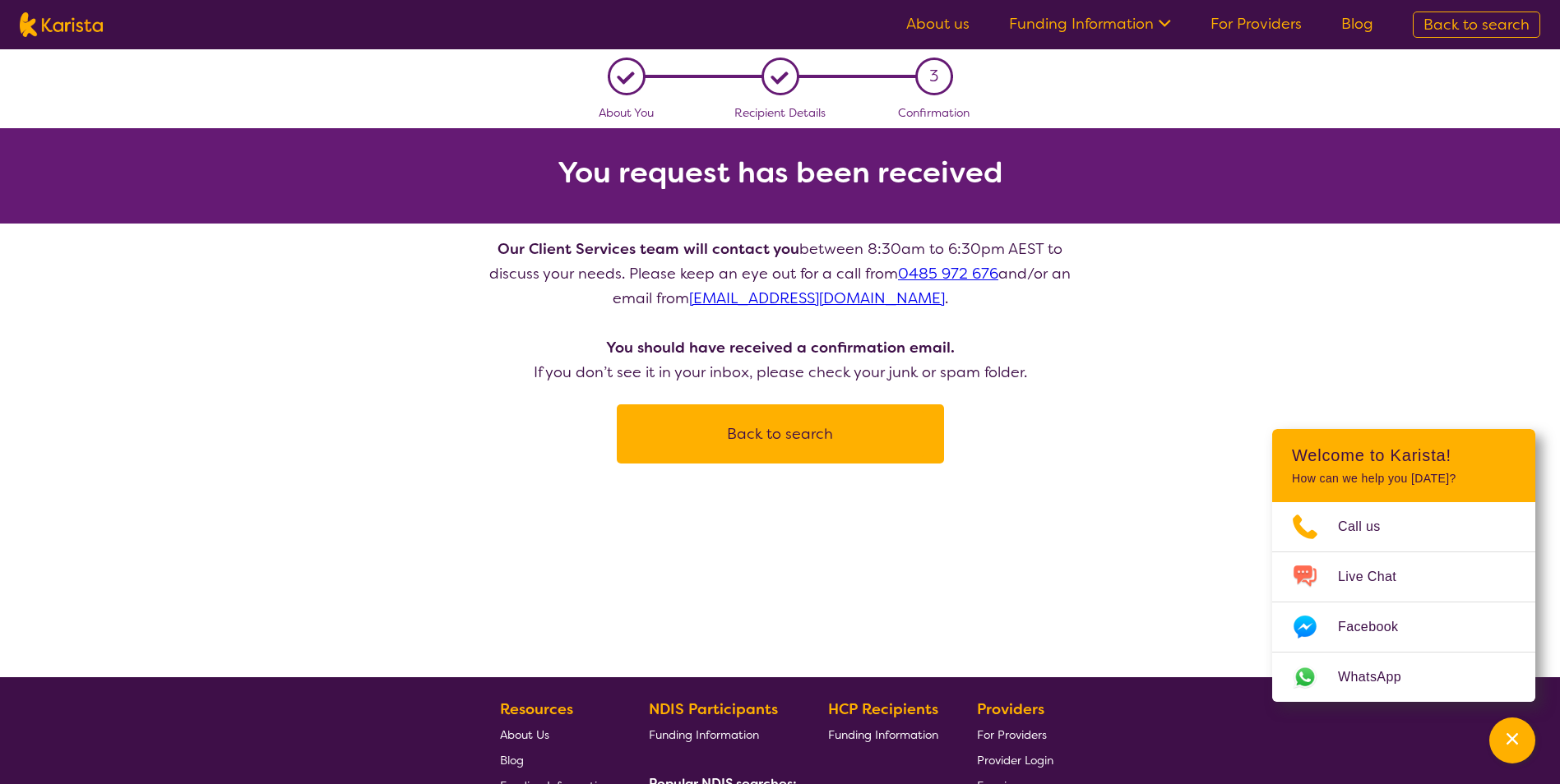
click at [801, 437] on button "Back to search" at bounding box center [780, 433] width 288 height 49
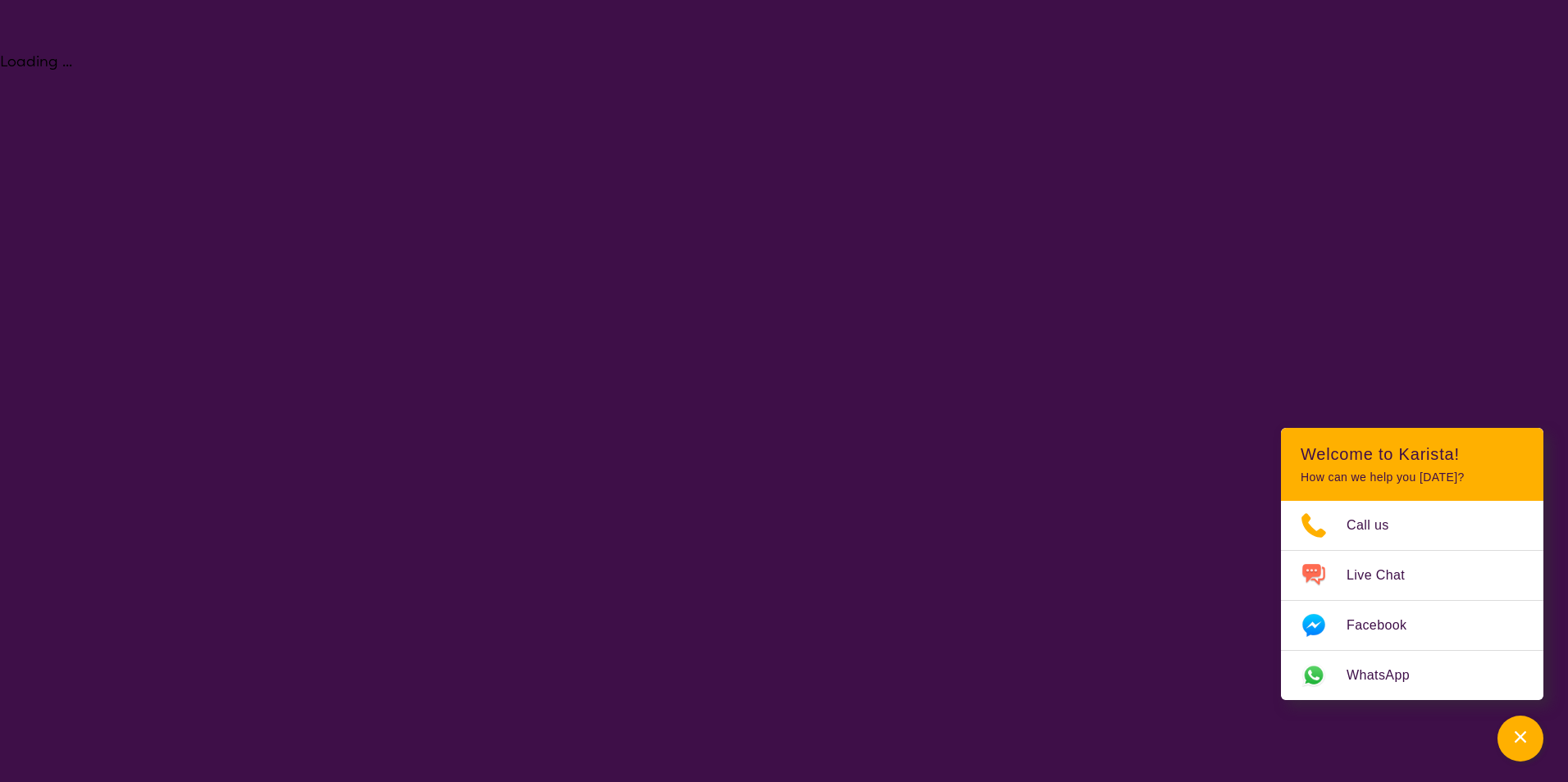
select select "[MEDICAL_DATA]"
select select "AD"
select select "NDIS"
select select "[MEDICAL_DATA]"
select select "AD"
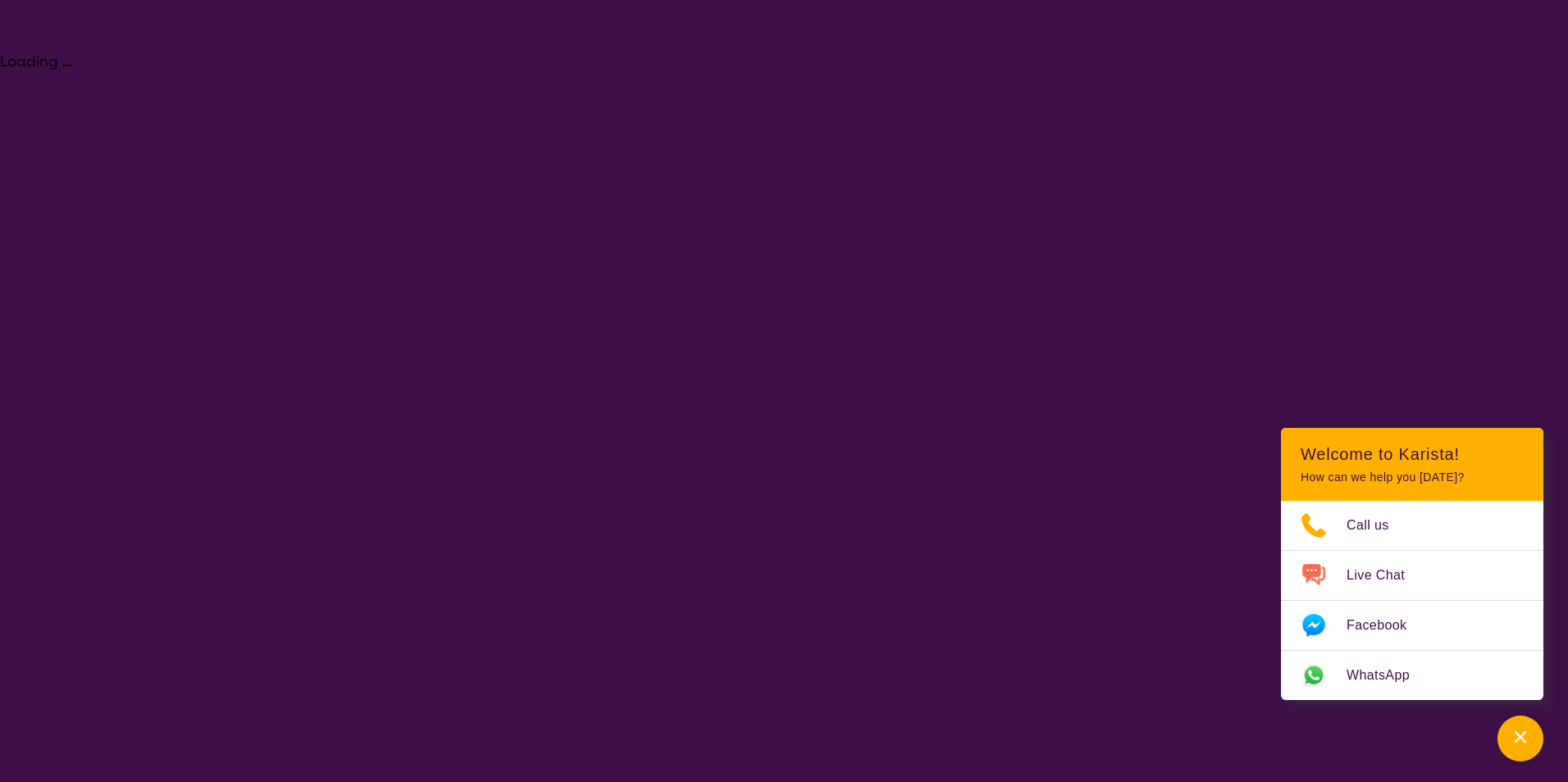
select select "NDIS"
